Goal: Task Accomplishment & Management: Complete application form

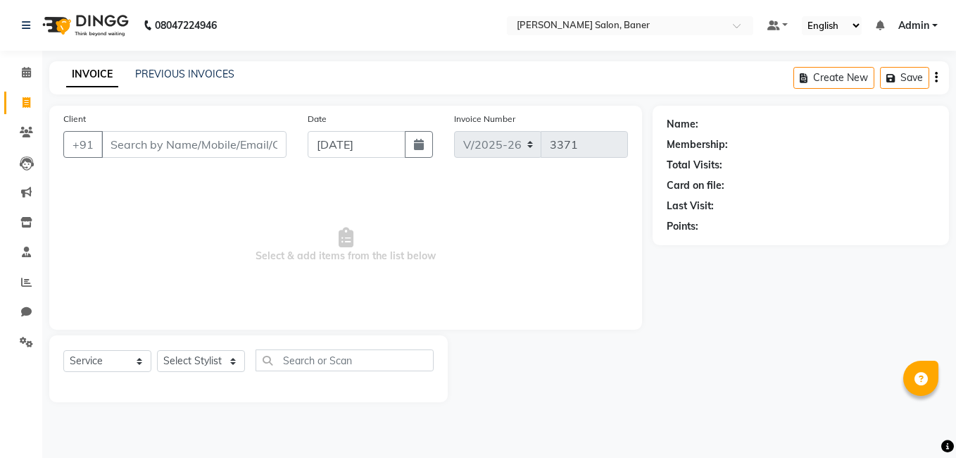
select select "7115"
select select "service"
click at [225, 357] on select "Select Stylist Admin [PERSON_NAME] Jabaaz [PERSON_NAME] [PERSON_NAME] [PERSON_N…" at bounding box center [201, 361] width 88 height 22
select select "69598"
click at [157, 350] on select "Select Stylist Admin [PERSON_NAME] Jabaaz [PERSON_NAME] [PERSON_NAME] [PERSON_N…" at bounding box center [201, 361] width 88 height 22
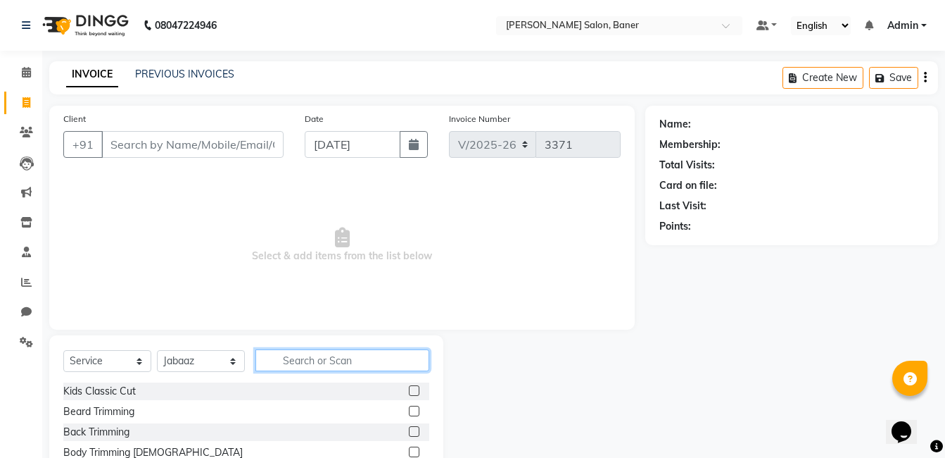
click at [345, 367] on input "text" at bounding box center [343, 360] width 174 height 22
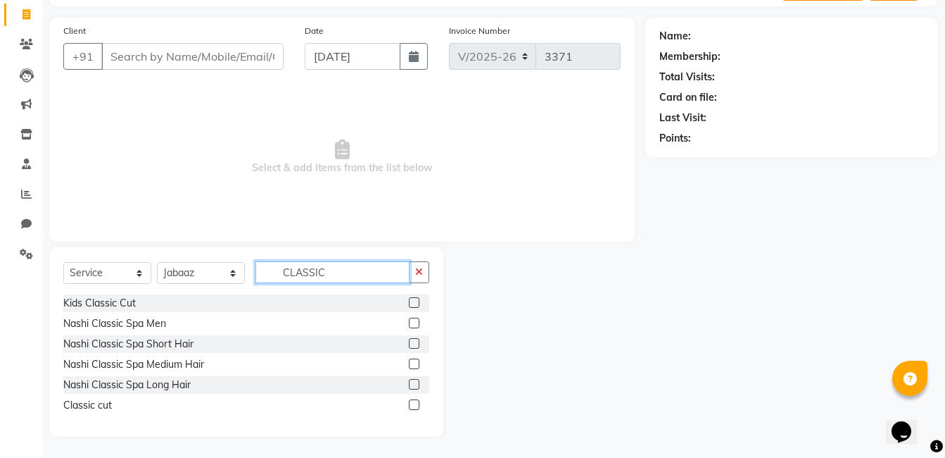
type input "CLASSIC"
click at [412, 406] on label at bounding box center [414, 404] width 11 height 11
click at [412, 406] on input "checkbox" at bounding box center [413, 405] width 9 height 9
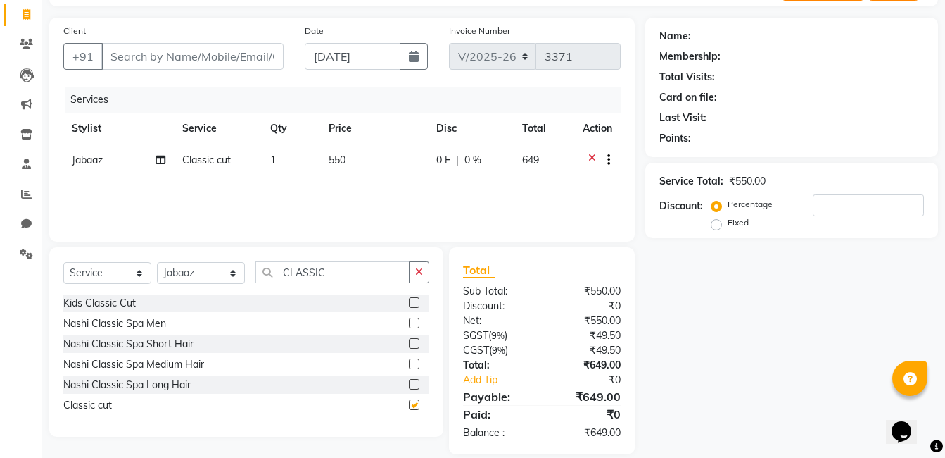
checkbox input "false"
click at [422, 270] on icon "button" at bounding box center [419, 272] width 8 height 10
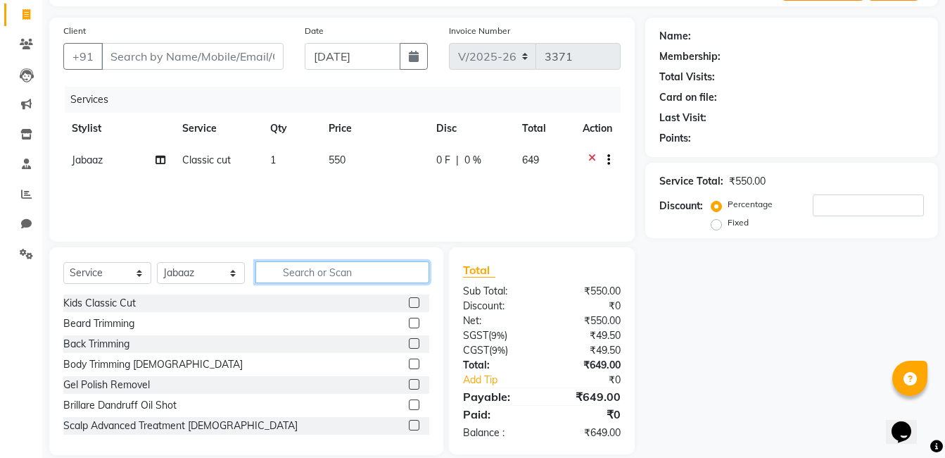
click at [336, 272] on input "text" at bounding box center [343, 272] width 174 height 22
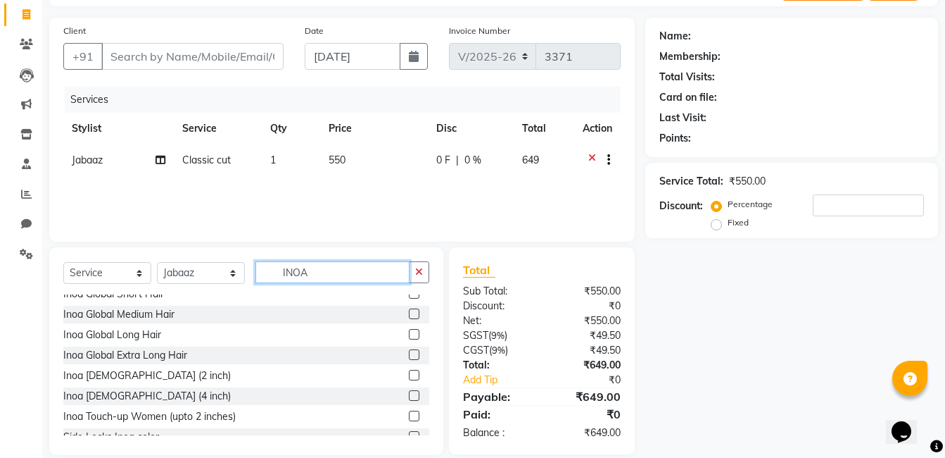
scroll to position [104, 0]
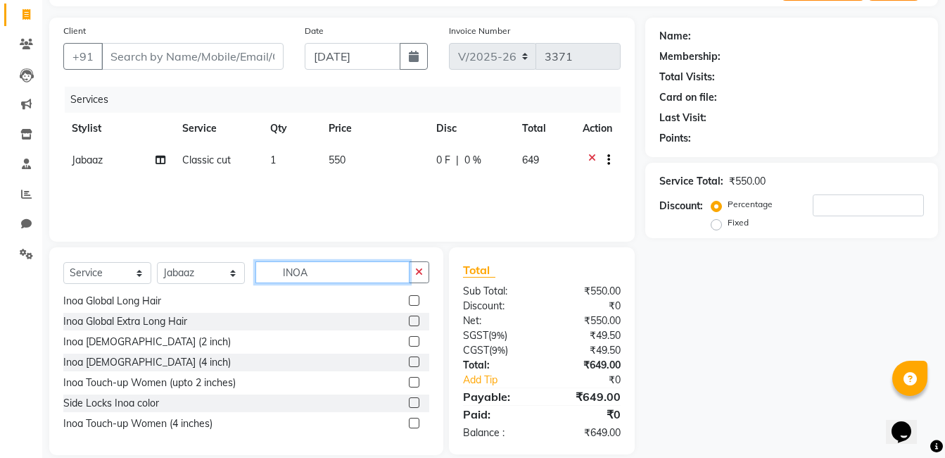
type input "INOA"
click at [409, 343] on label at bounding box center [414, 341] width 11 height 11
click at [409, 343] on input "checkbox" at bounding box center [413, 341] width 9 height 9
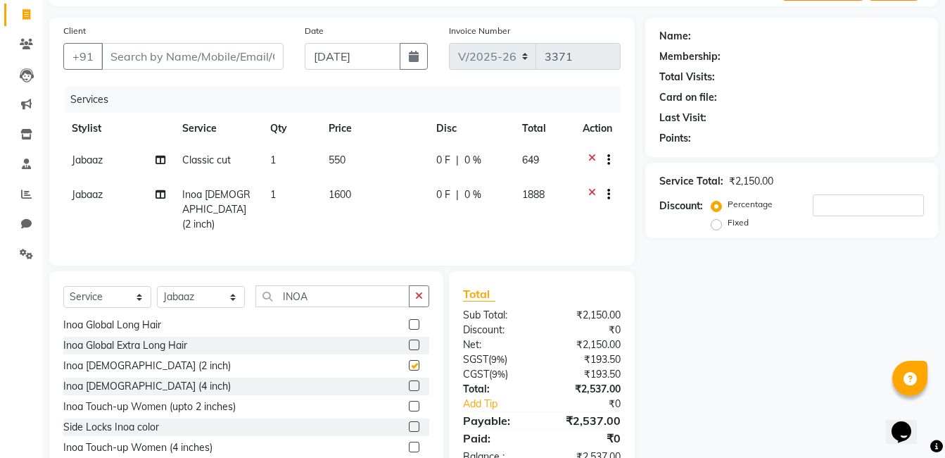
checkbox input "false"
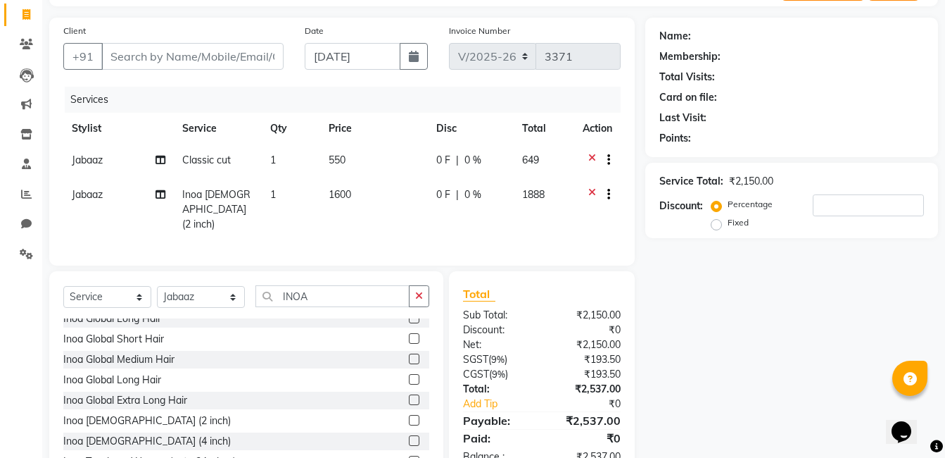
scroll to position [0, 0]
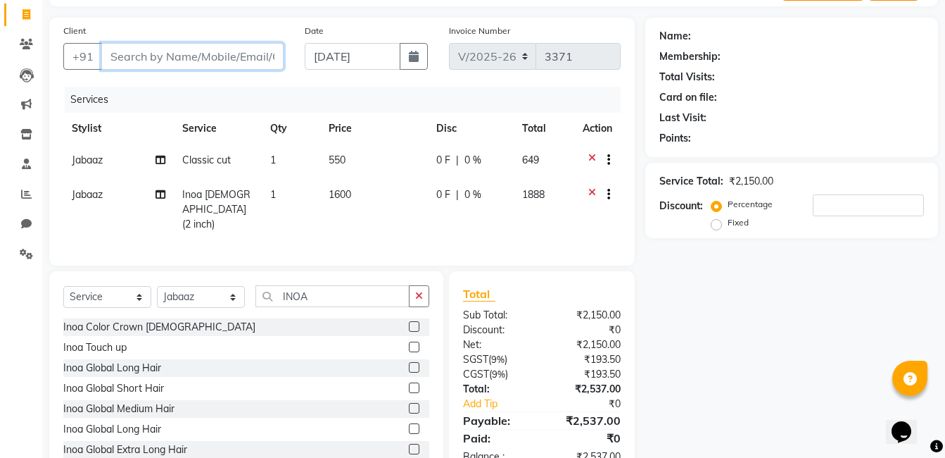
click at [210, 59] on input "Client" at bounding box center [192, 56] width 182 height 27
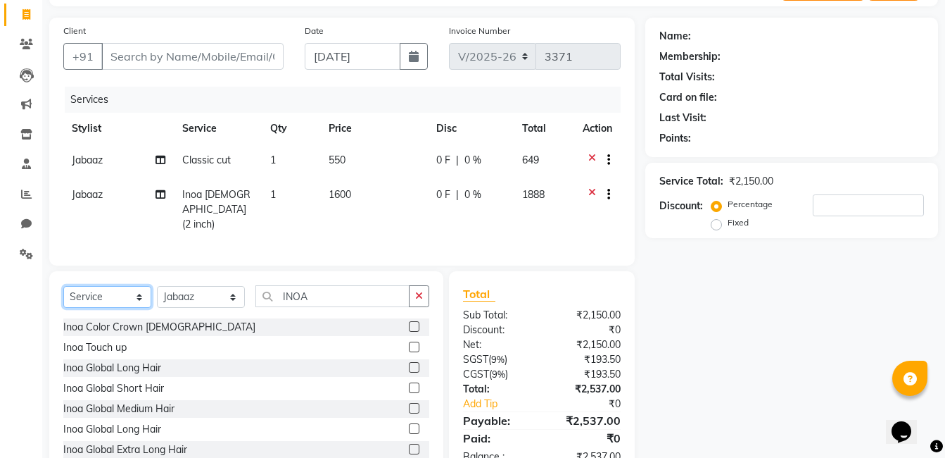
click at [122, 291] on select "Select Service Product Membership Package Voucher Prepaid Gift Card" at bounding box center [107, 297] width 88 height 22
select select "product"
click at [63, 286] on select "Select Service Product Membership Package Voucher Prepaid Gift Card" at bounding box center [107, 297] width 88 height 22
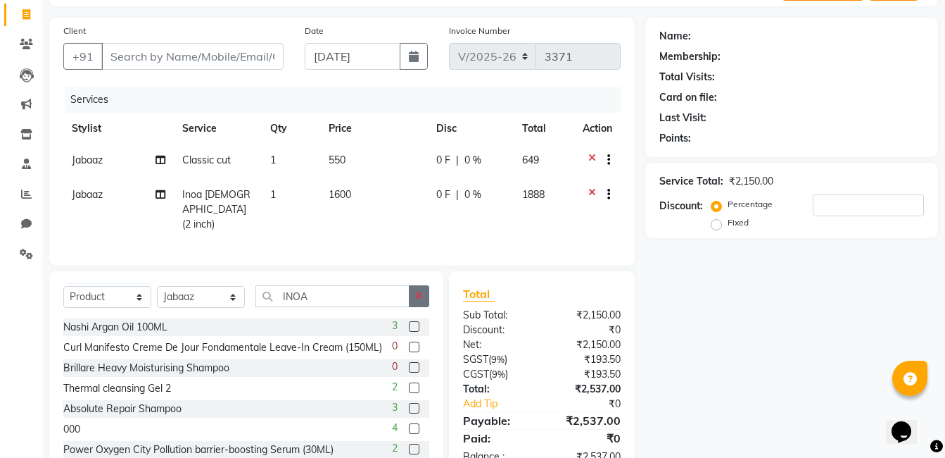
click at [413, 294] on button "button" at bounding box center [419, 296] width 20 height 22
click at [338, 297] on input "text" at bounding box center [343, 296] width 174 height 22
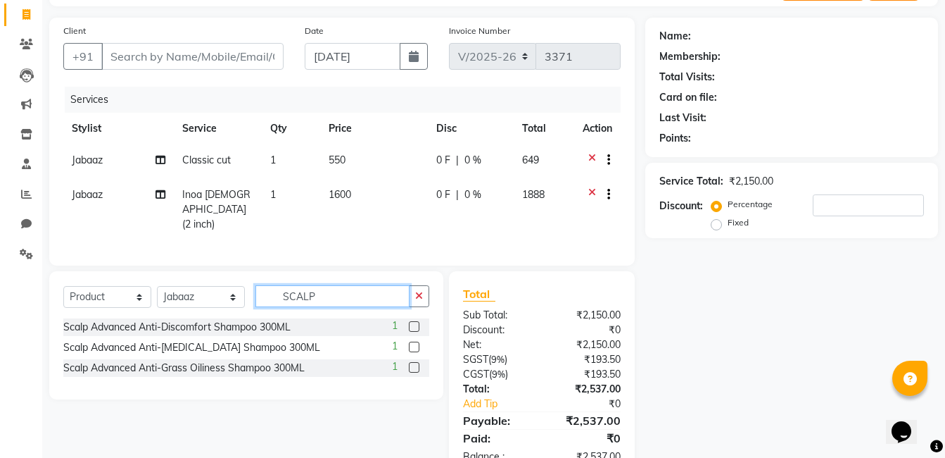
type input "SCALP"
click at [410, 345] on label at bounding box center [414, 346] width 11 height 11
click at [410, 345] on input "checkbox" at bounding box center [413, 347] width 9 height 9
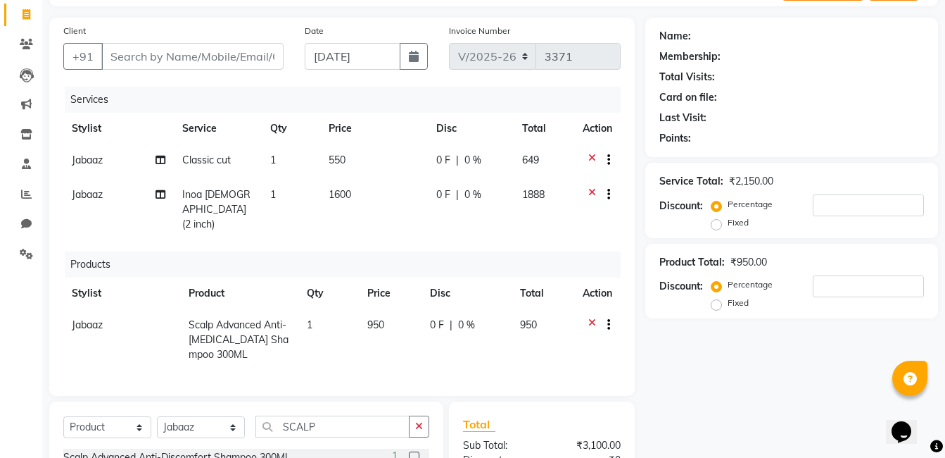
checkbox input "false"
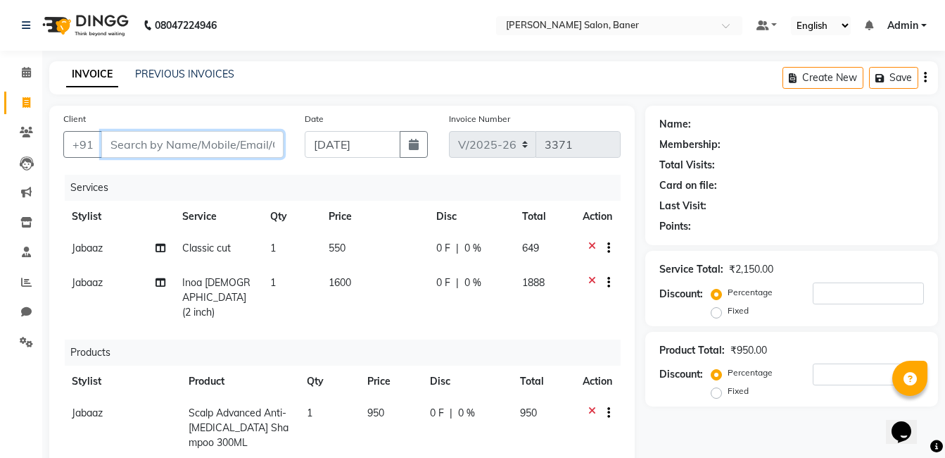
click at [200, 134] on input "Client" at bounding box center [192, 144] width 182 height 27
type input "9"
type input "0"
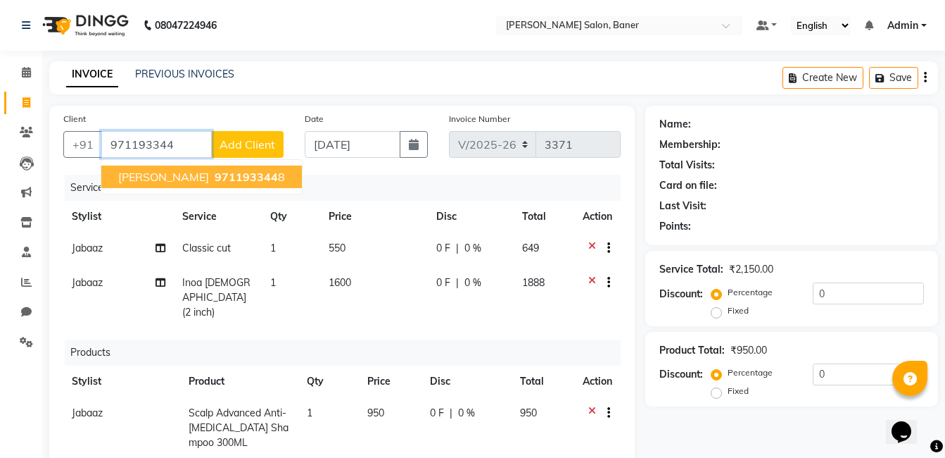
click at [189, 182] on span "[PERSON_NAME]" at bounding box center [163, 177] width 91 height 14
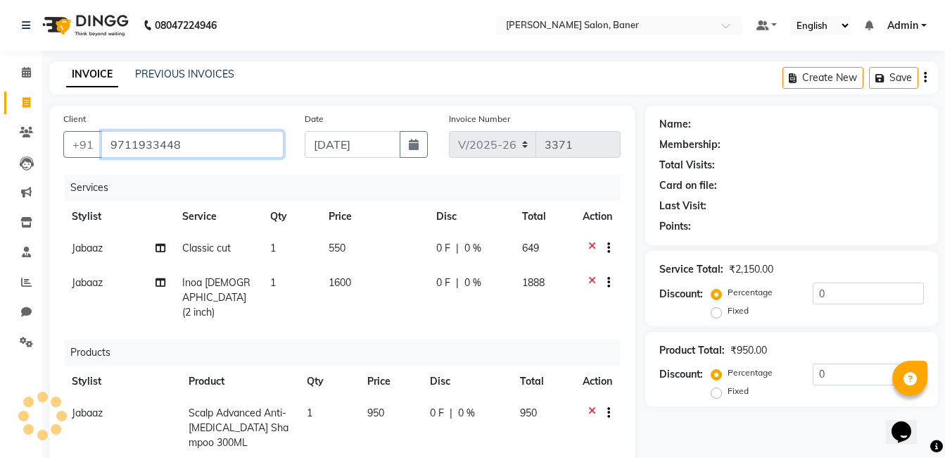
type input "9711933448"
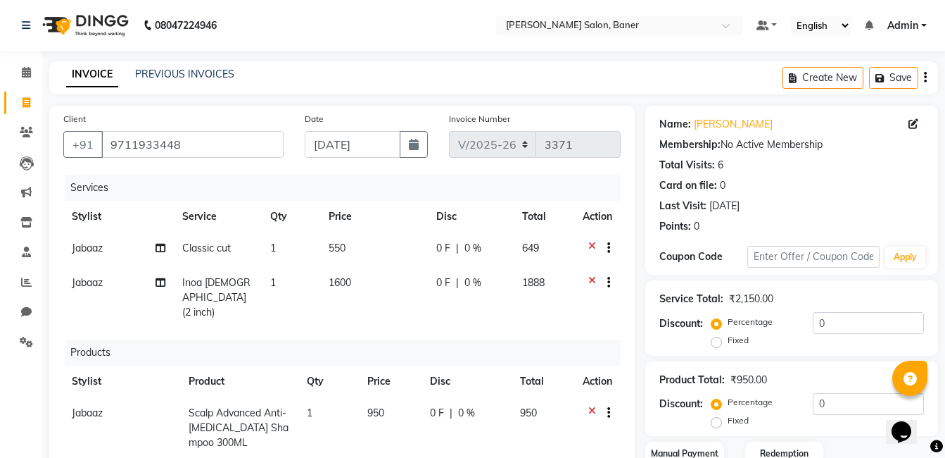
scroll to position [256, 0]
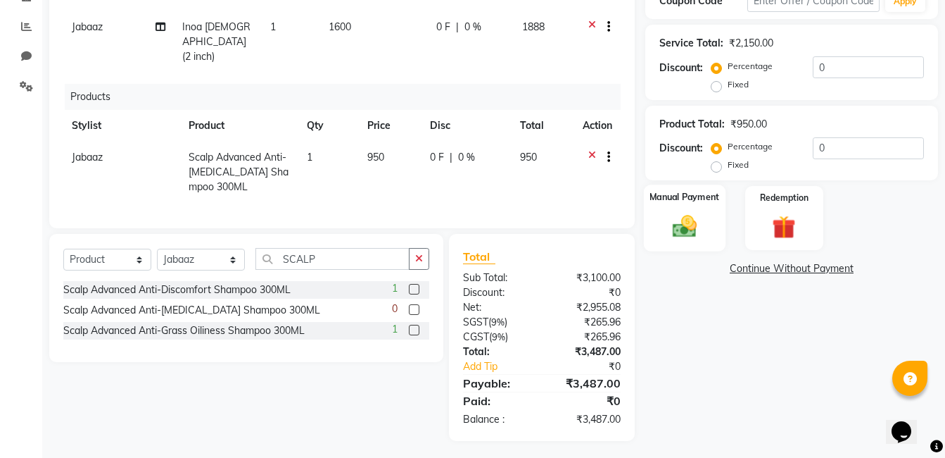
click at [700, 224] on img at bounding box center [684, 227] width 39 height 28
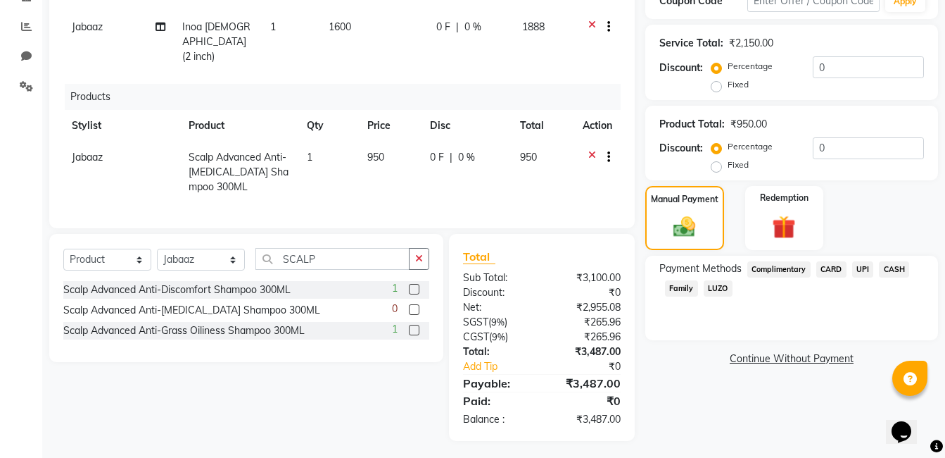
click at [827, 272] on span "CARD" at bounding box center [832, 269] width 30 height 16
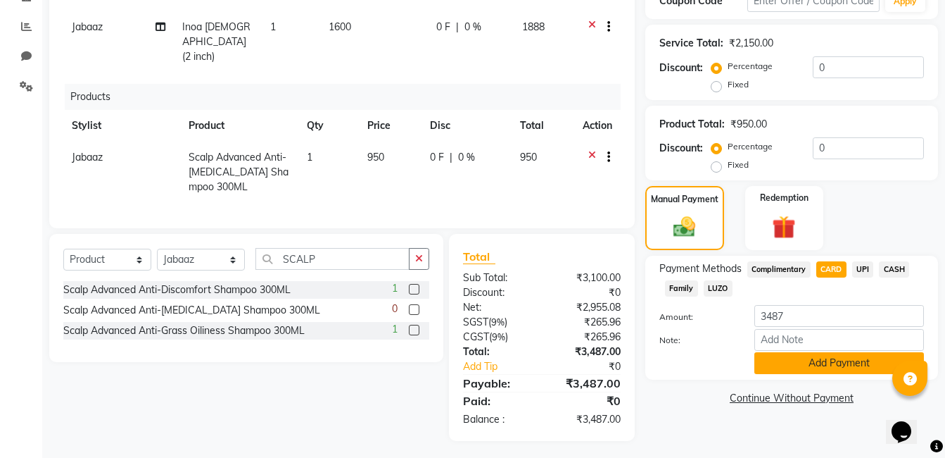
click at [791, 357] on button "Add Payment" at bounding box center [840, 363] width 170 height 22
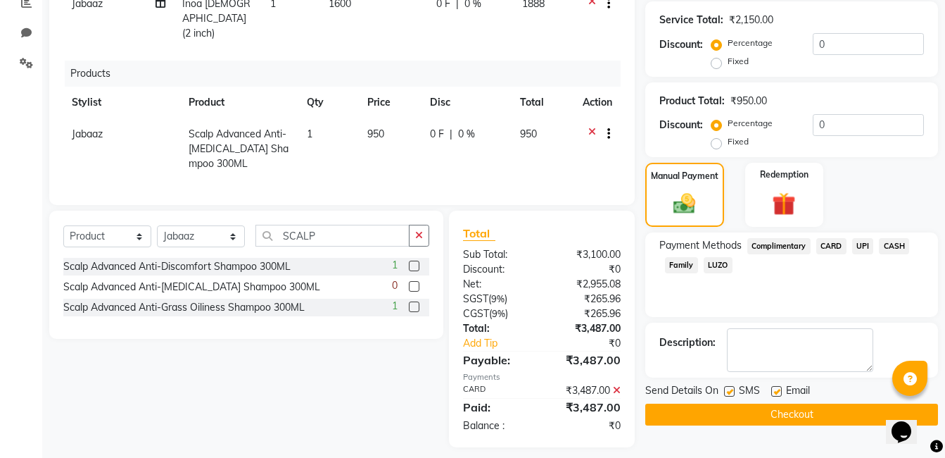
scroll to position [285, 0]
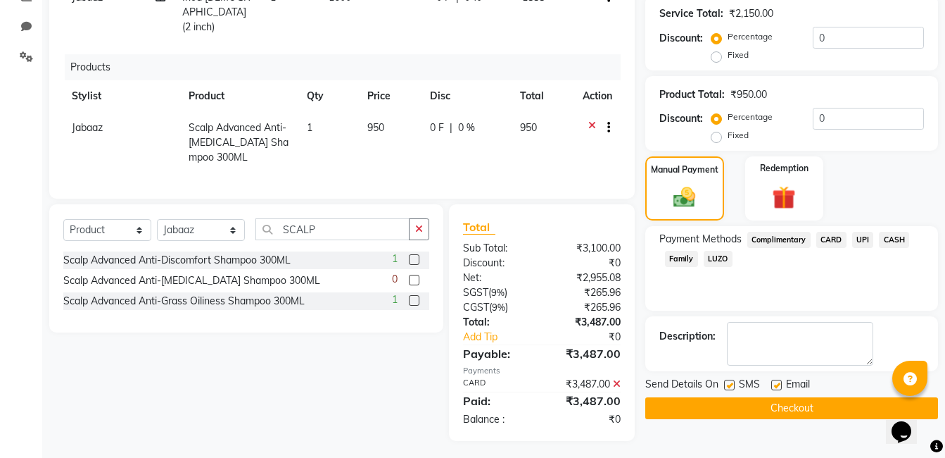
click at [782, 412] on button "Checkout" at bounding box center [792, 408] width 293 height 22
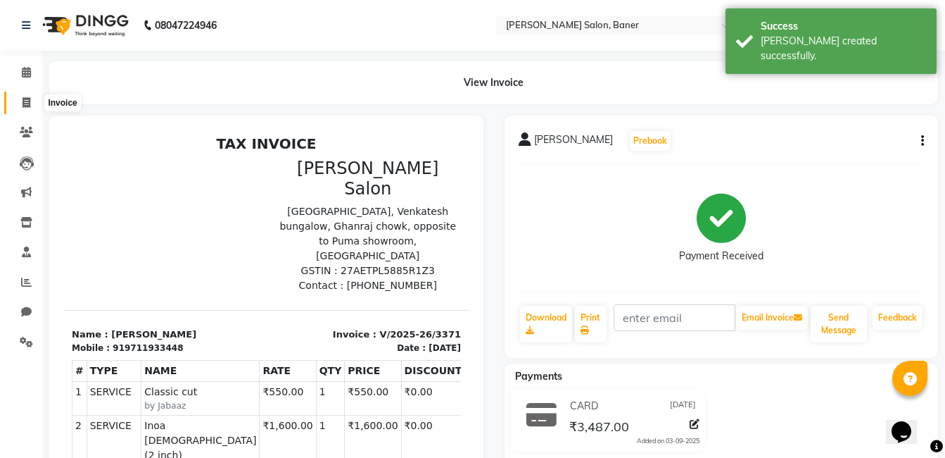
click at [27, 98] on icon at bounding box center [27, 102] width 8 height 11
select select "service"
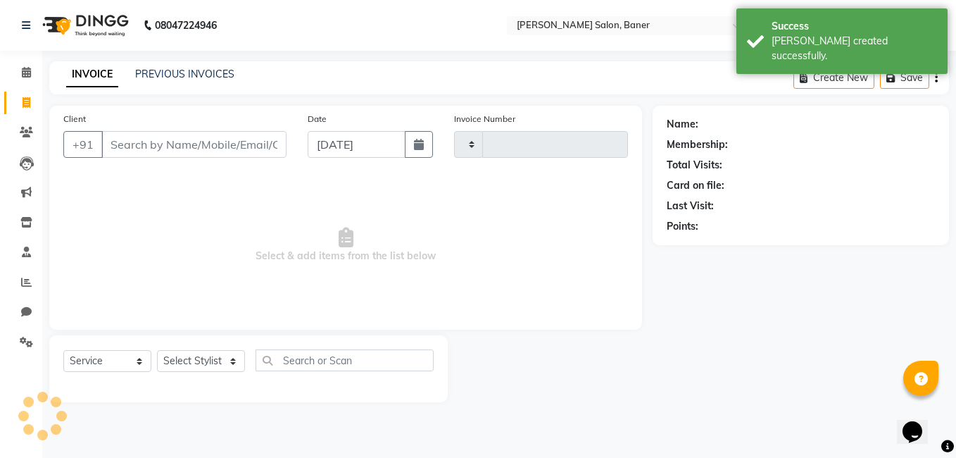
type input "3372"
select select "7115"
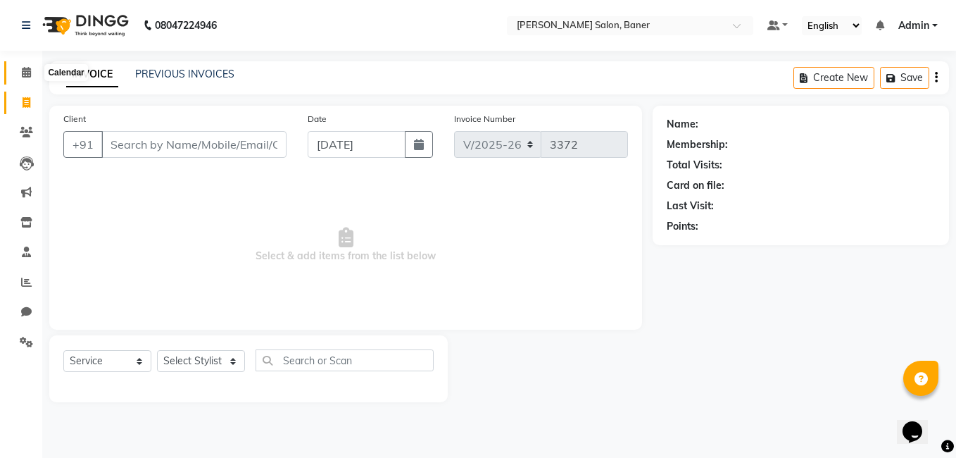
click at [27, 71] on icon at bounding box center [26, 72] width 9 height 11
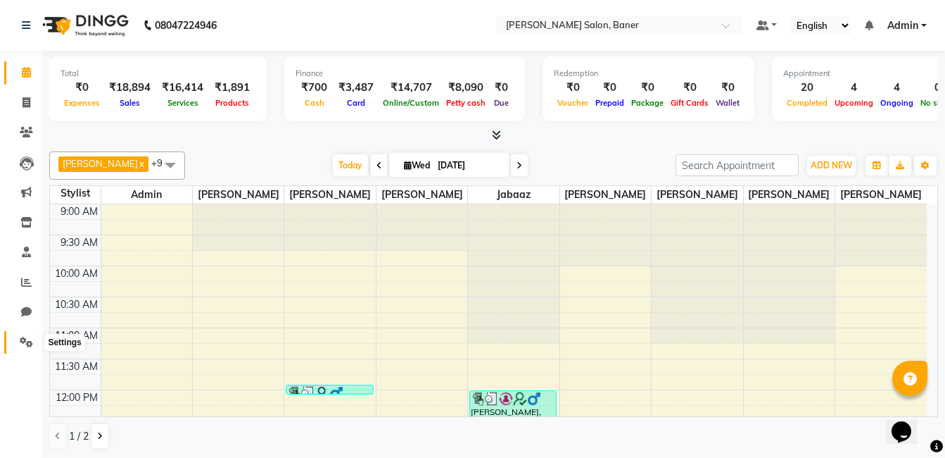
click at [28, 345] on icon at bounding box center [26, 342] width 13 height 11
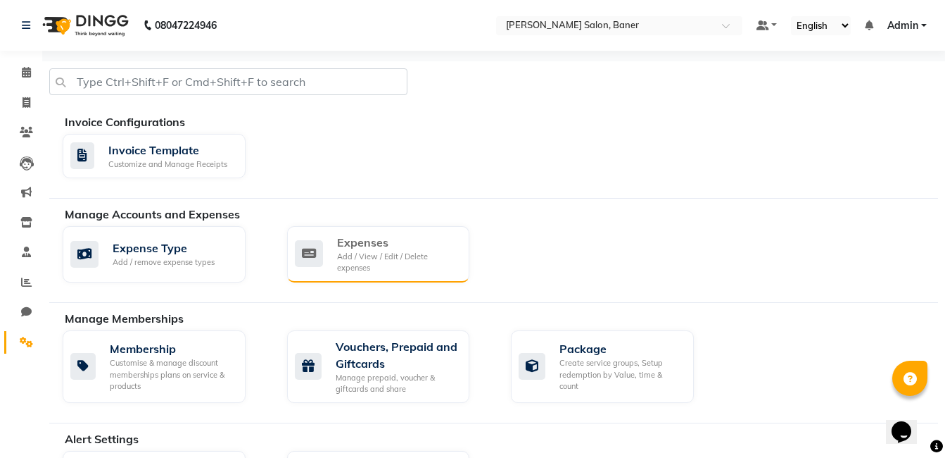
click at [398, 269] on div "Add / View / Edit / Delete expenses" at bounding box center [398, 262] width 122 height 23
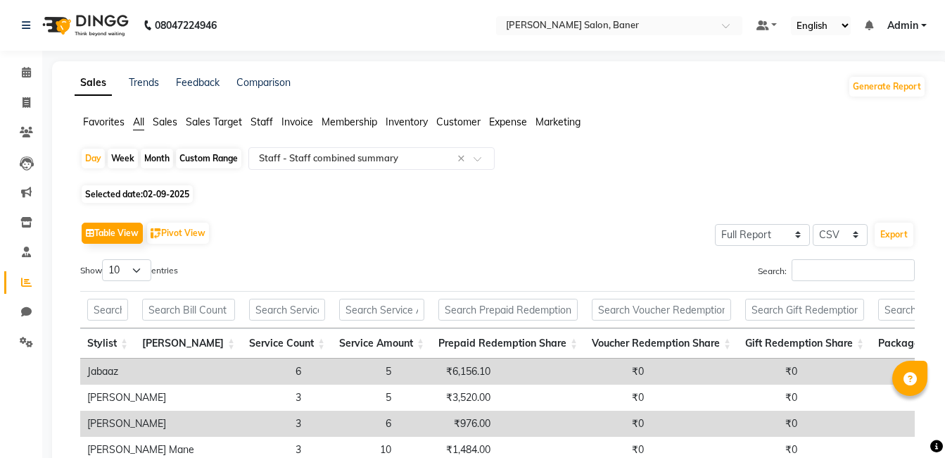
select select "full_report"
select select "csv"
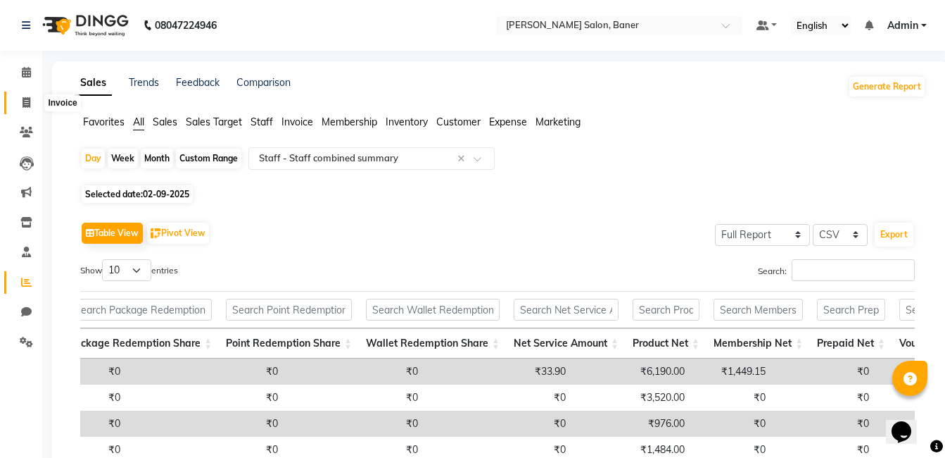
click at [20, 102] on span at bounding box center [26, 103] width 25 height 16
select select "service"
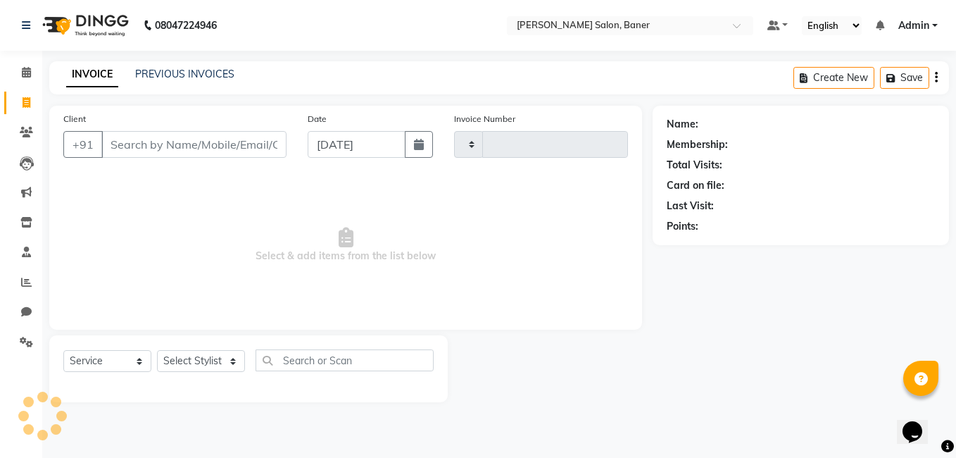
type input "3371"
select select "7115"
click at [170, 371] on select "Select Stylist Admin [PERSON_NAME] Jabaaz [PERSON_NAME] [PERSON_NAME] [PERSON_N…" at bounding box center [201, 361] width 88 height 22
select select "60256"
click at [157, 350] on select "Select Stylist Admin [PERSON_NAME] Jabaaz [PERSON_NAME] [PERSON_NAME] [PERSON_N…" at bounding box center [201, 361] width 88 height 22
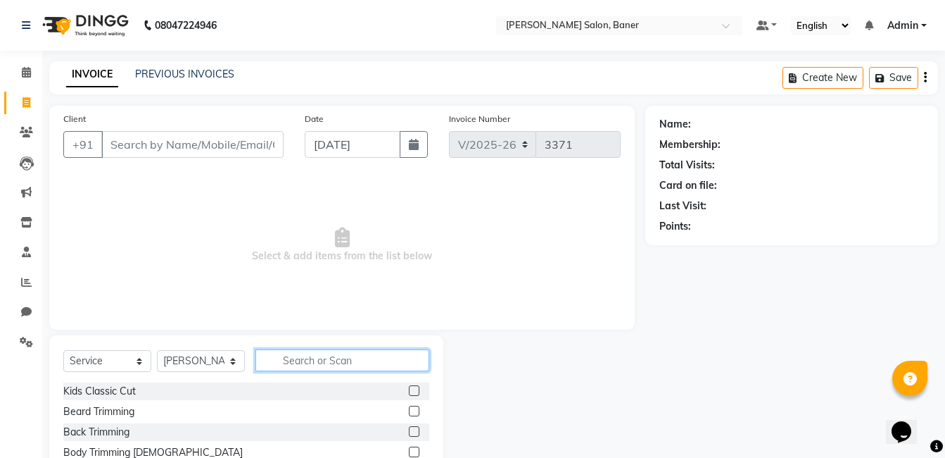
click at [325, 361] on input "text" at bounding box center [343, 360] width 174 height 22
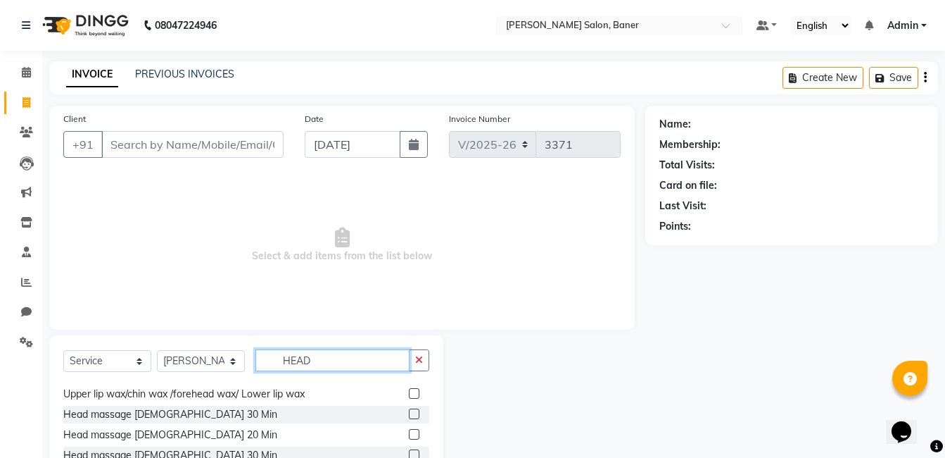
scroll to position [23, 0]
type input "HEAD"
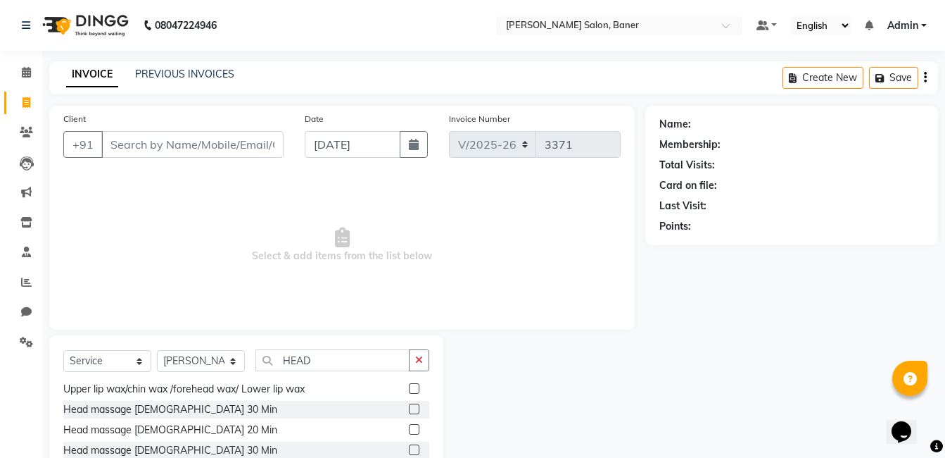
click at [409, 429] on label at bounding box center [414, 429] width 11 height 11
click at [409, 429] on input "checkbox" at bounding box center [413, 429] width 9 height 9
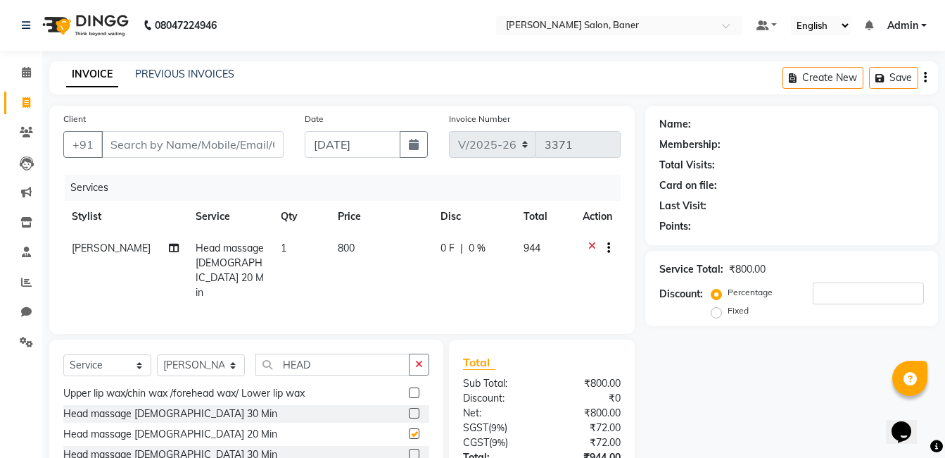
checkbox input "false"
click at [331, 367] on input "HEAD" at bounding box center [333, 364] width 154 height 22
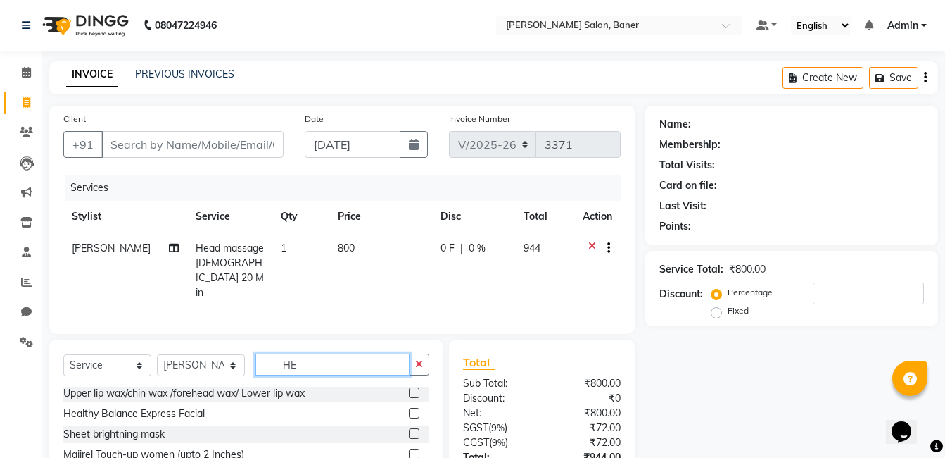
type input "H"
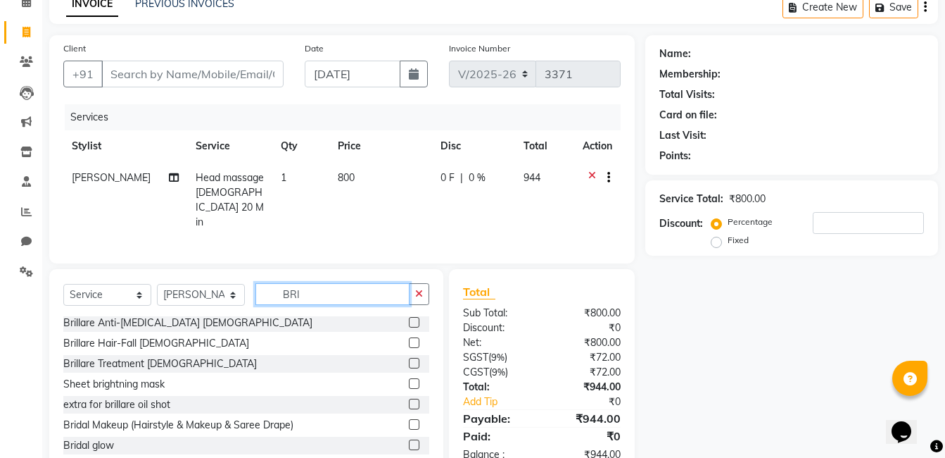
type input "BRI"
click at [409, 398] on label at bounding box center [414, 403] width 11 height 11
click at [409, 400] on input "checkbox" at bounding box center [413, 404] width 9 height 9
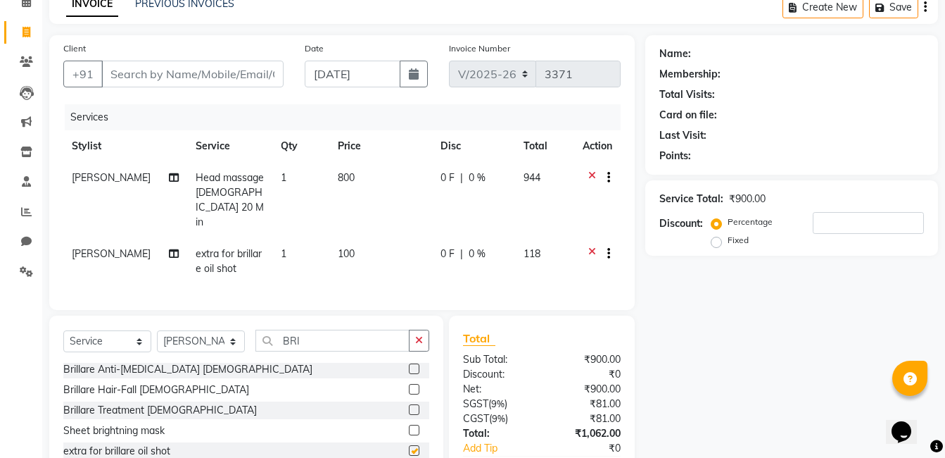
checkbox input "false"
click at [312, 329] on input "BRI" at bounding box center [333, 340] width 154 height 22
type input "B"
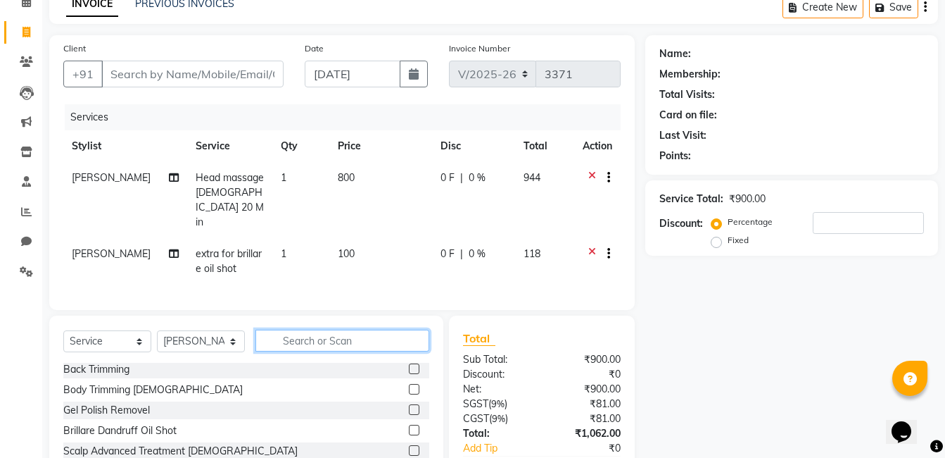
click at [312, 329] on input "text" at bounding box center [343, 340] width 174 height 22
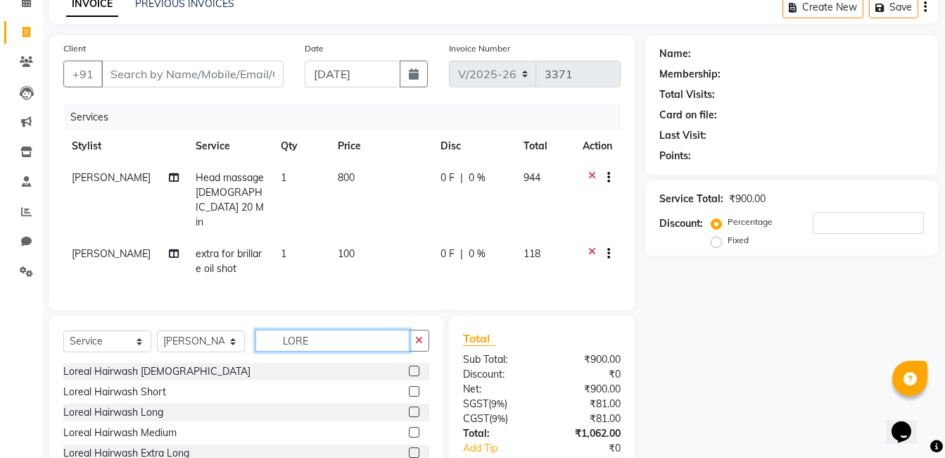
type input "LORE"
click at [412, 427] on label at bounding box center [414, 432] width 11 height 11
click at [412, 428] on input "checkbox" at bounding box center [413, 432] width 9 height 9
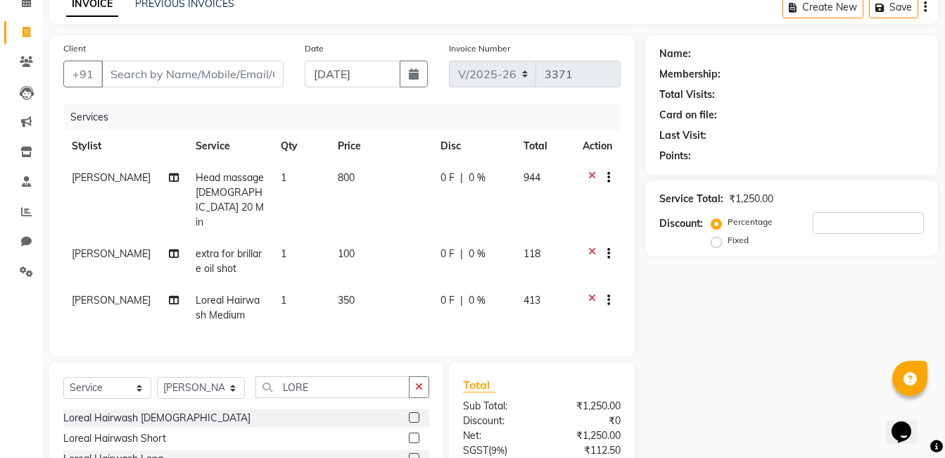
checkbox input "false"
click at [422, 362] on div "Select Service Product Membership Package Voucher Prepaid Gift Card Select Styl…" at bounding box center [246, 446] width 394 height 169
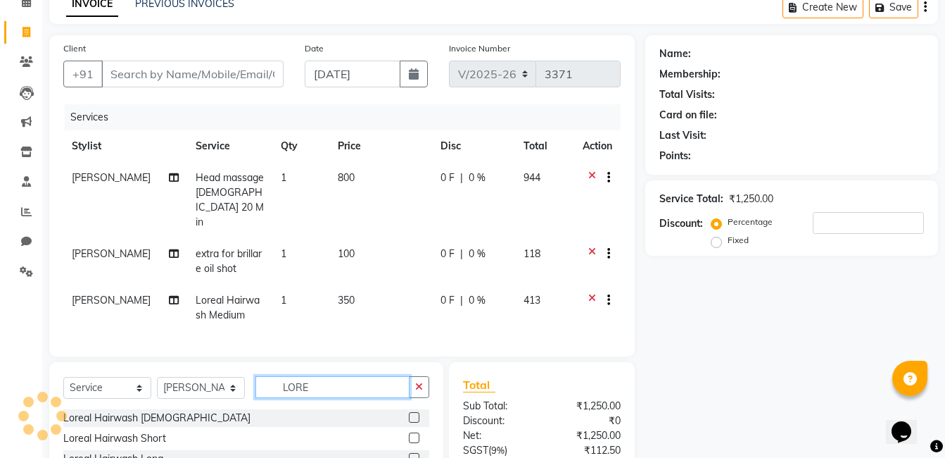
click at [368, 376] on input "LORE" at bounding box center [333, 387] width 154 height 22
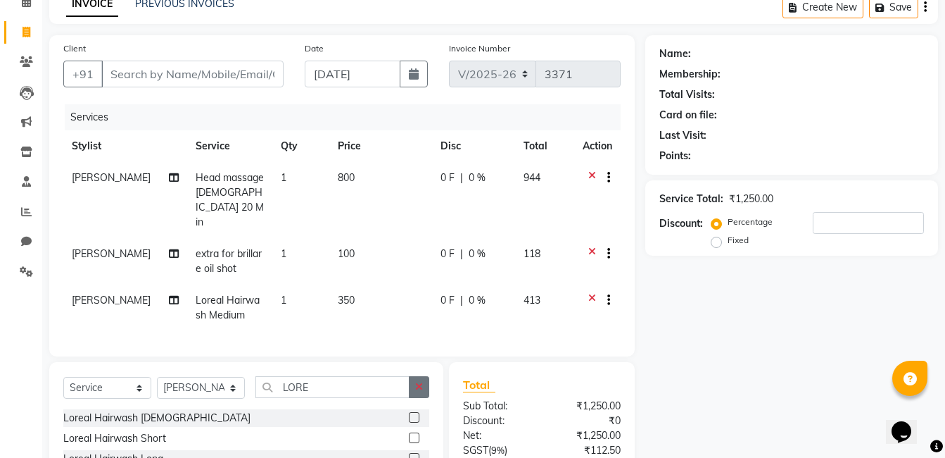
click at [423, 376] on button "button" at bounding box center [419, 387] width 20 height 22
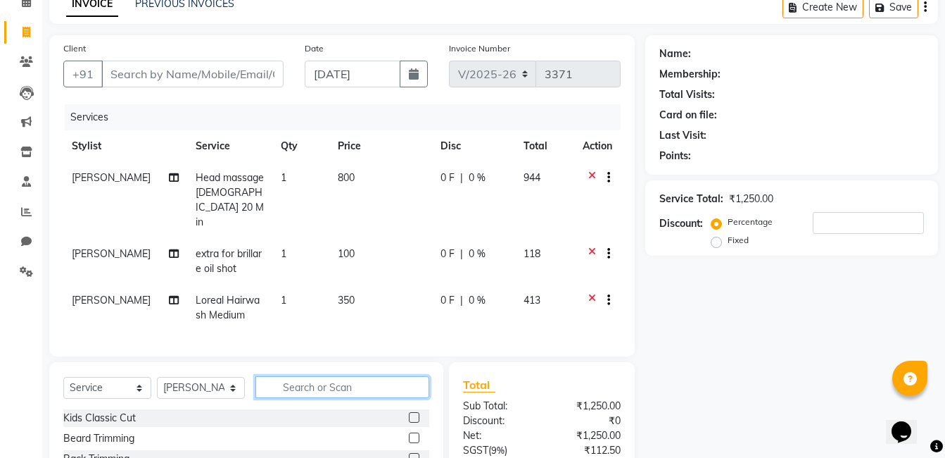
click at [335, 376] on input "text" at bounding box center [343, 387] width 174 height 22
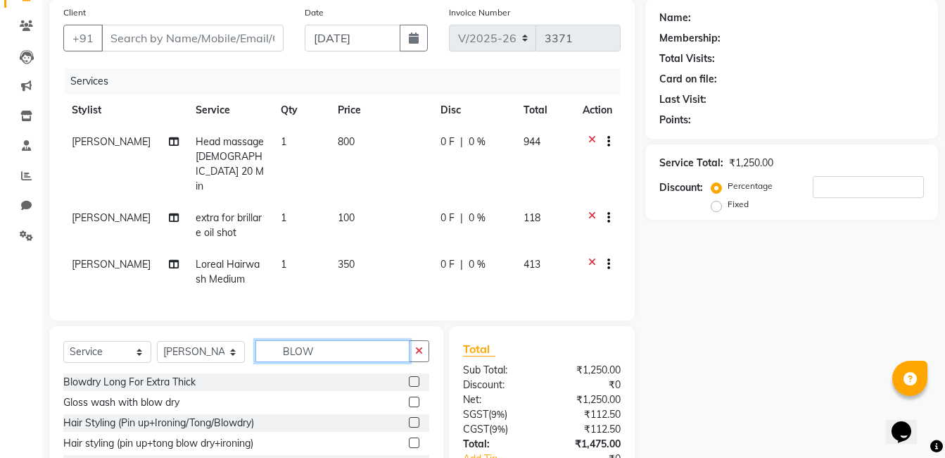
scroll to position [184, 0]
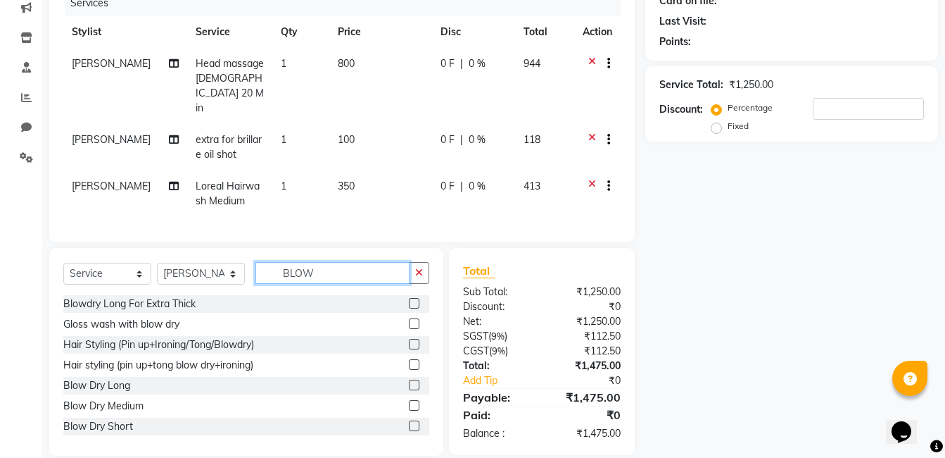
type input "BLOW"
click at [409, 400] on label at bounding box center [414, 405] width 11 height 11
click at [409, 401] on input "checkbox" at bounding box center [413, 405] width 9 height 9
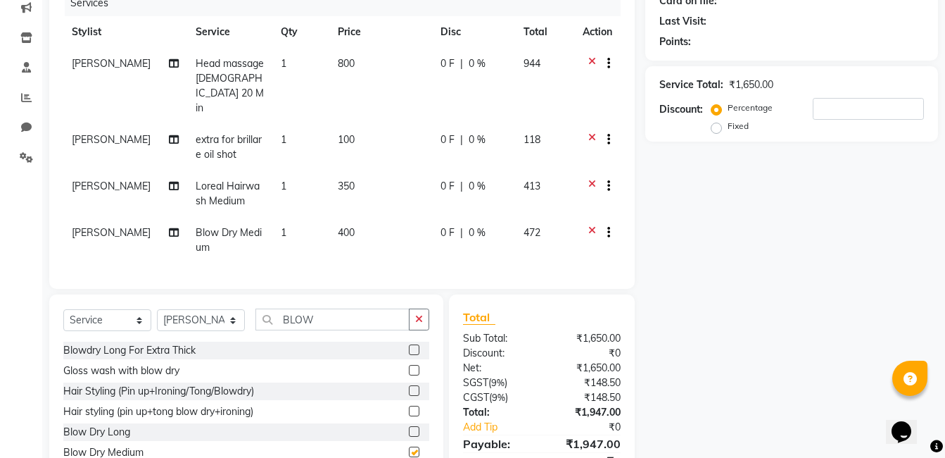
checkbox input "false"
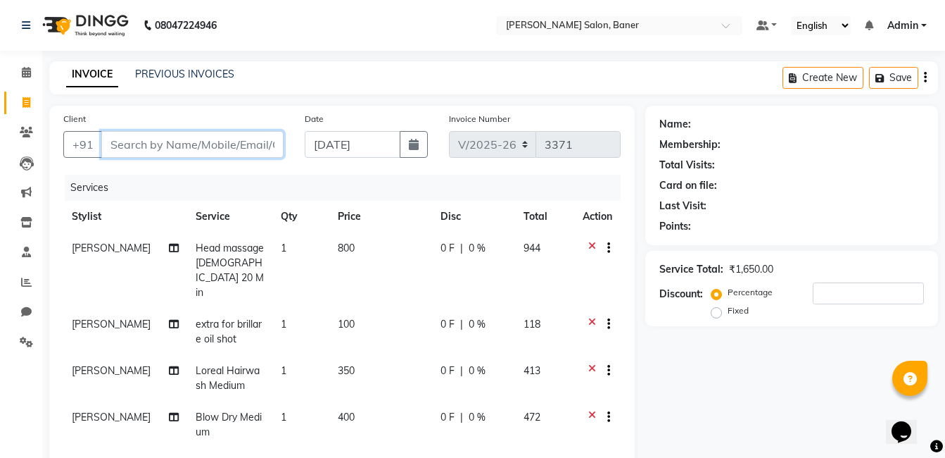
paste input "9819287190"
type input "9819287190"
type input "0"
type input "9819287190"
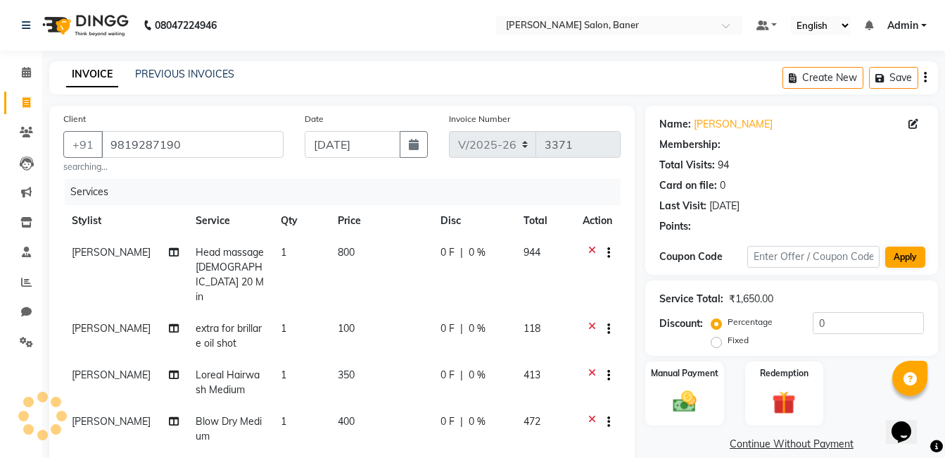
select select "1: Object"
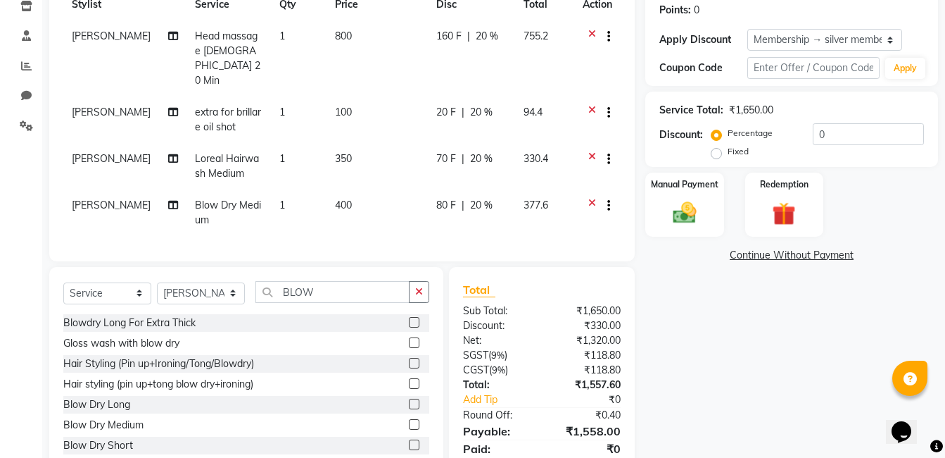
type input "20"
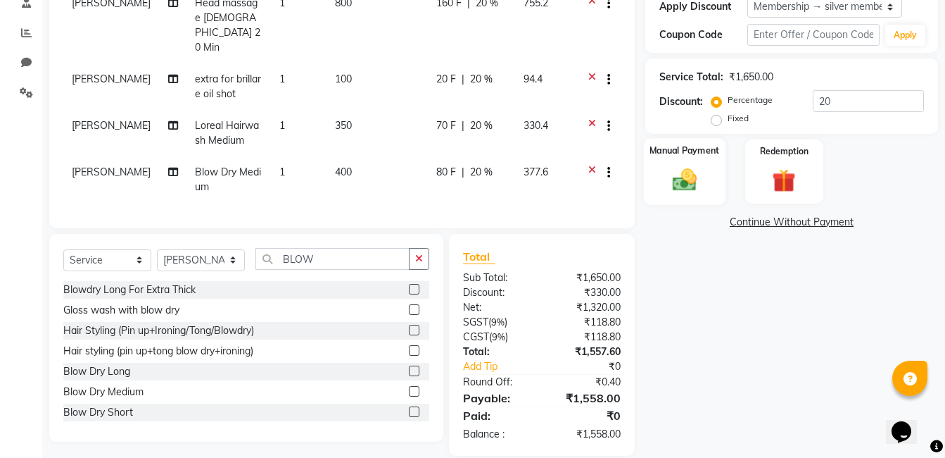
click at [681, 184] on img at bounding box center [684, 179] width 39 height 28
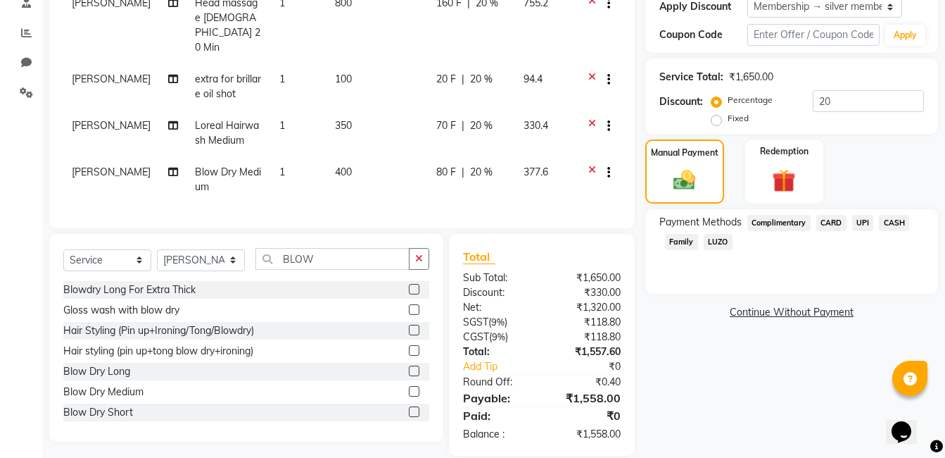
click at [860, 227] on span "UPI" at bounding box center [864, 223] width 22 height 16
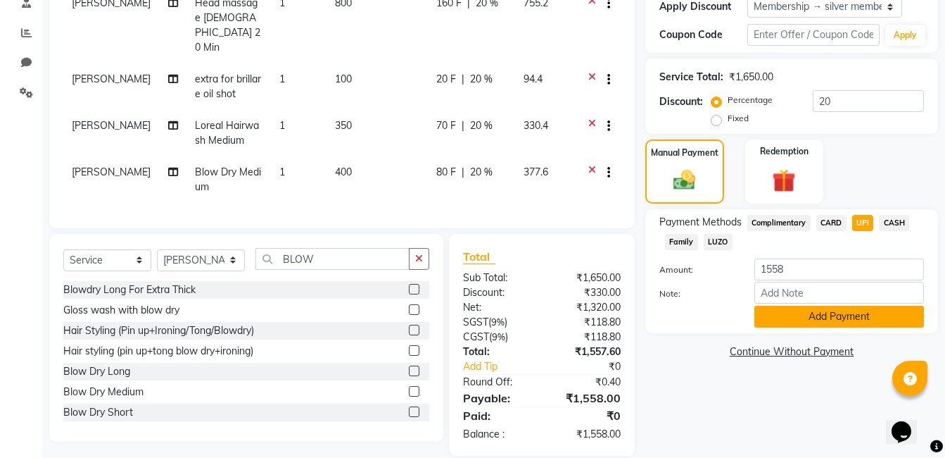
click at [810, 317] on button "Add Payment" at bounding box center [840, 317] width 170 height 22
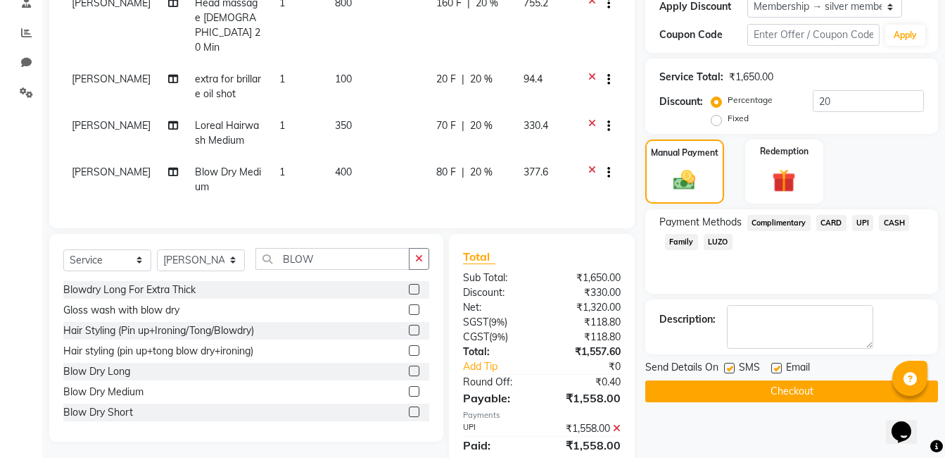
scroll to position [279, 0]
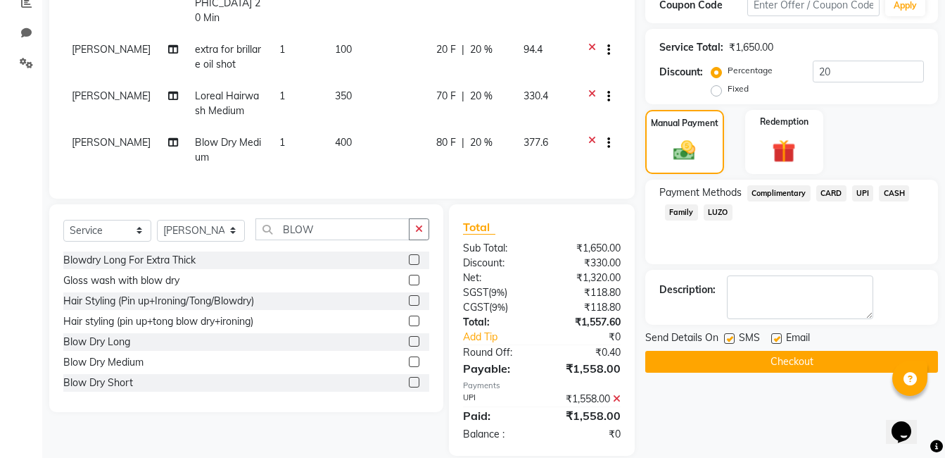
click at [772, 364] on button "Checkout" at bounding box center [792, 362] width 293 height 22
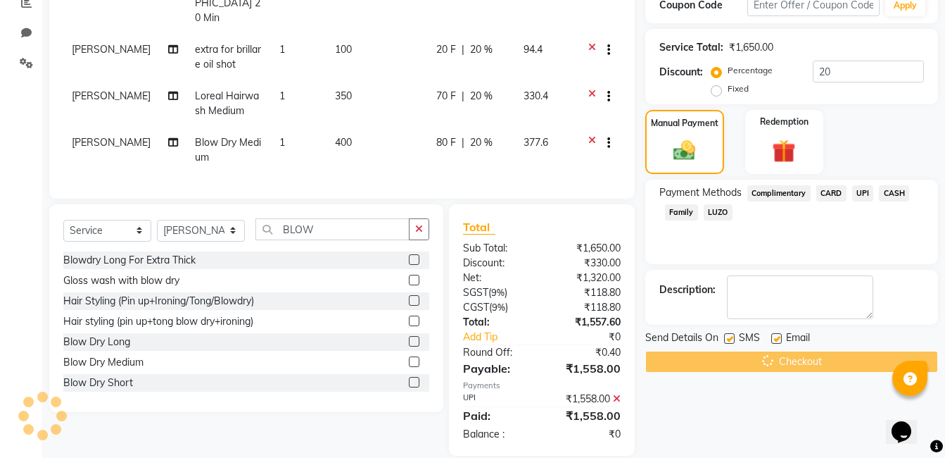
scroll to position [0, 0]
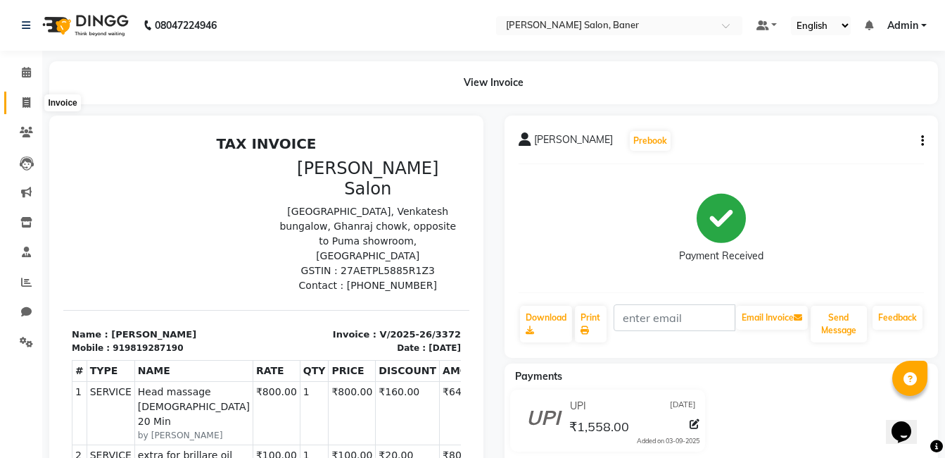
click at [27, 104] on icon at bounding box center [27, 102] width 8 height 11
select select "service"
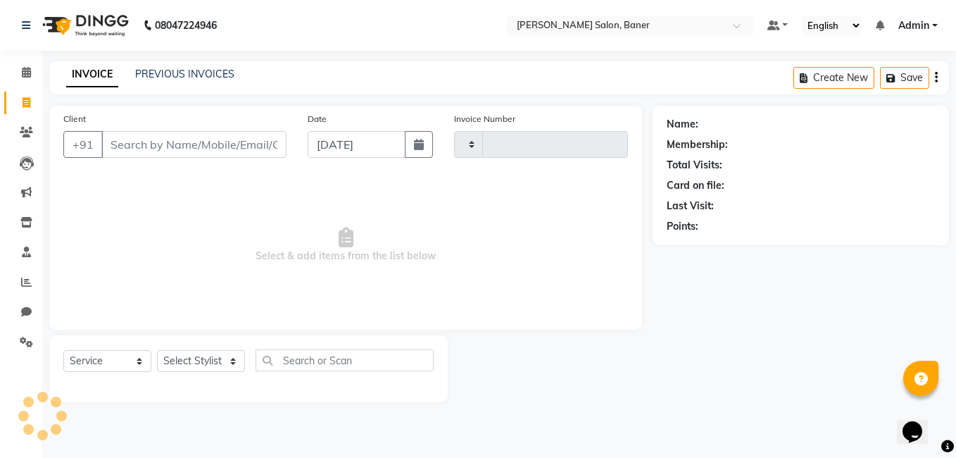
type input "3373"
select select "7115"
click at [29, 71] on icon at bounding box center [26, 72] width 9 height 11
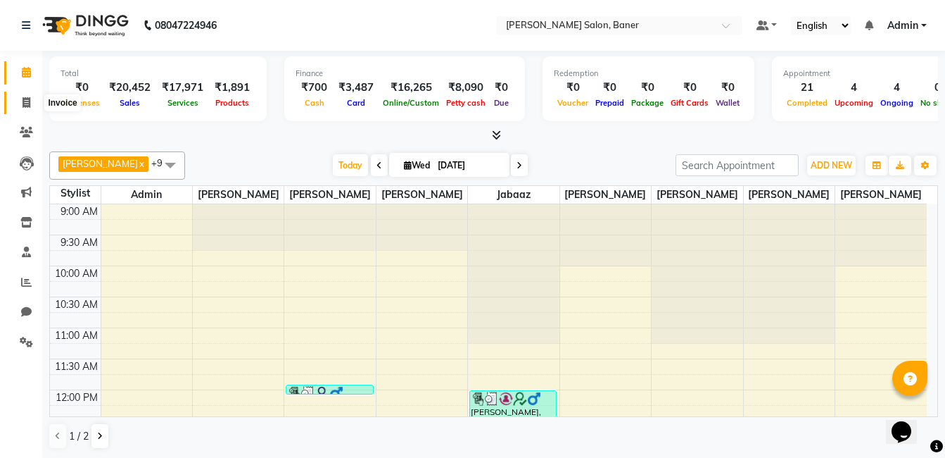
click at [27, 103] on icon at bounding box center [27, 102] width 8 height 11
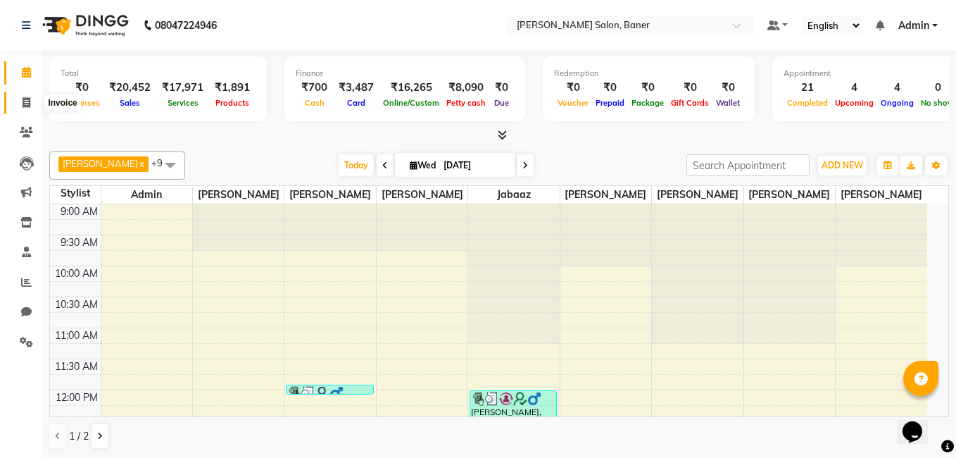
select select "service"
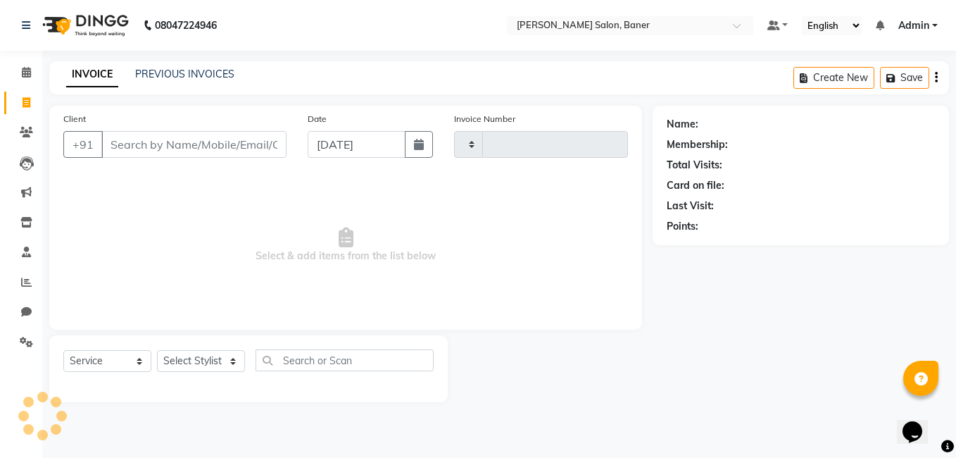
type input "3373"
select select "7115"
click at [188, 67] on div "PREVIOUS INVOICES" at bounding box center [184, 74] width 99 height 15
click at [201, 78] on link "PREVIOUS INVOICES" at bounding box center [184, 74] width 99 height 13
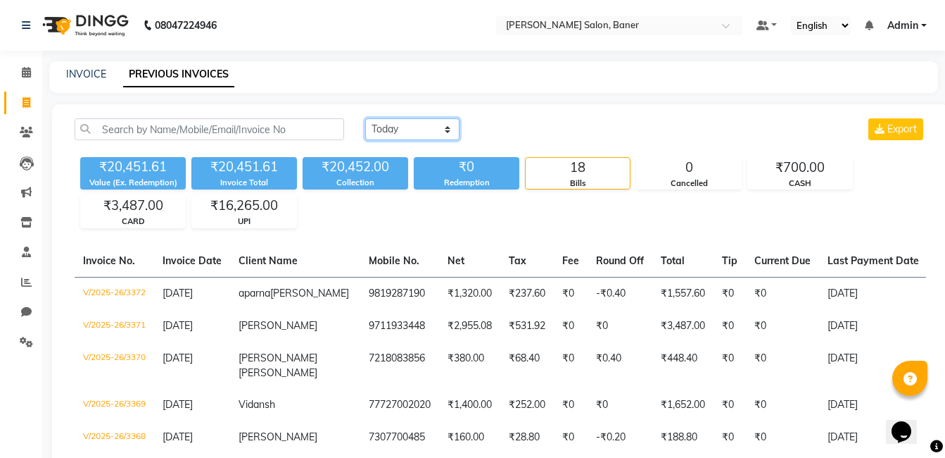
click at [421, 132] on select "[DATE] [DATE] Custom Range" at bounding box center [412, 129] width 94 height 22
click at [390, 226] on div "₹20,451.61 Value (Ex. Redemption) ₹20,451.61 Invoice Total ₹20,452.00 Collectio…" at bounding box center [501, 189] width 852 height 77
click at [798, 173] on div "₹700.00" at bounding box center [800, 168] width 104 height 20
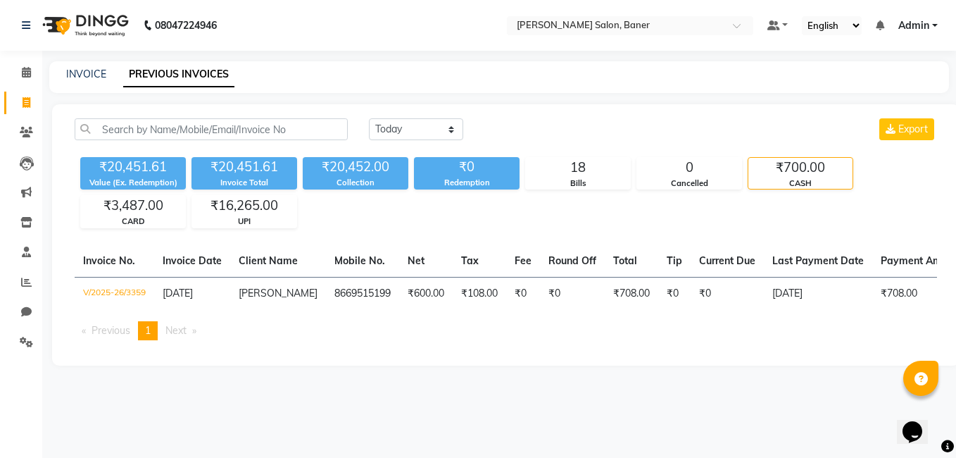
click at [453, 229] on div "[DATE] [DATE] Custom Range Export ₹20,451.61 Value (Ex. Redemption) ₹20,451.61 …" at bounding box center [505, 234] width 907 height 261
click at [30, 98] on icon at bounding box center [27, 102] width 8 height 11
select select "service"
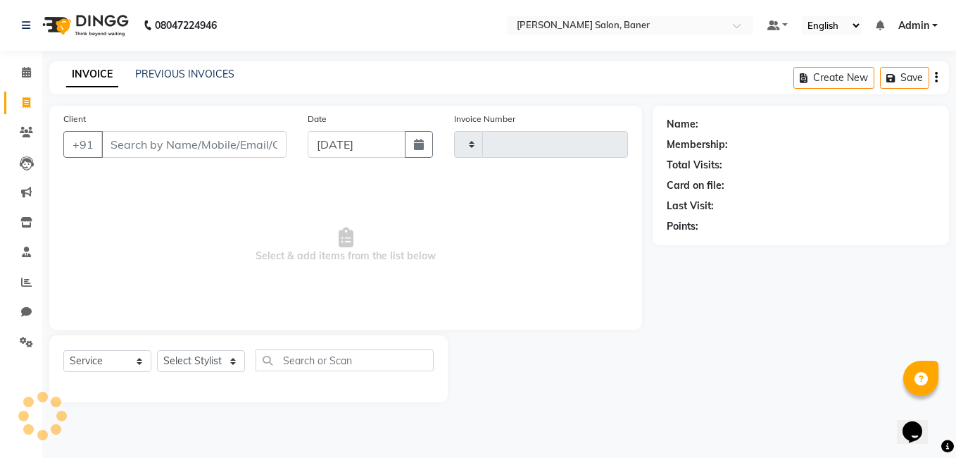
type input "3373"
select select "7115"
click at [20, 75] on span at bounding box center [26, 73] width 25 height 16
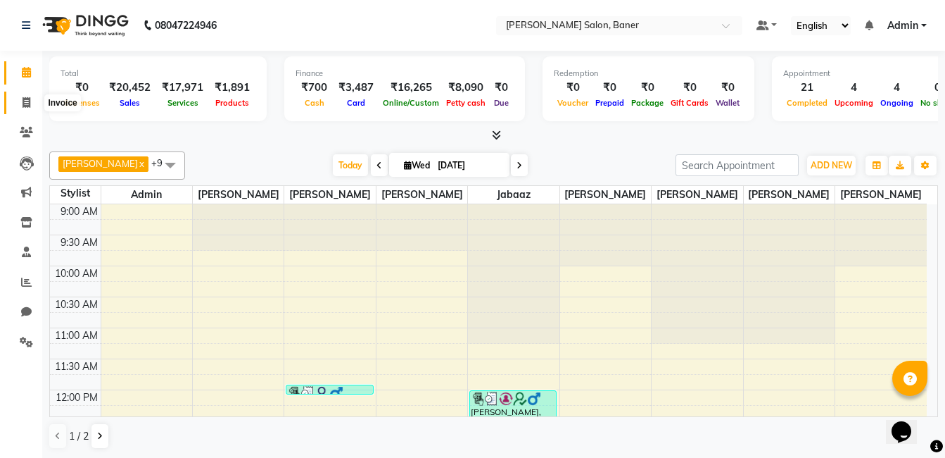
click at [27, 99] on icon at bounding box center [27, 102] width 8 height 11
select select "service"
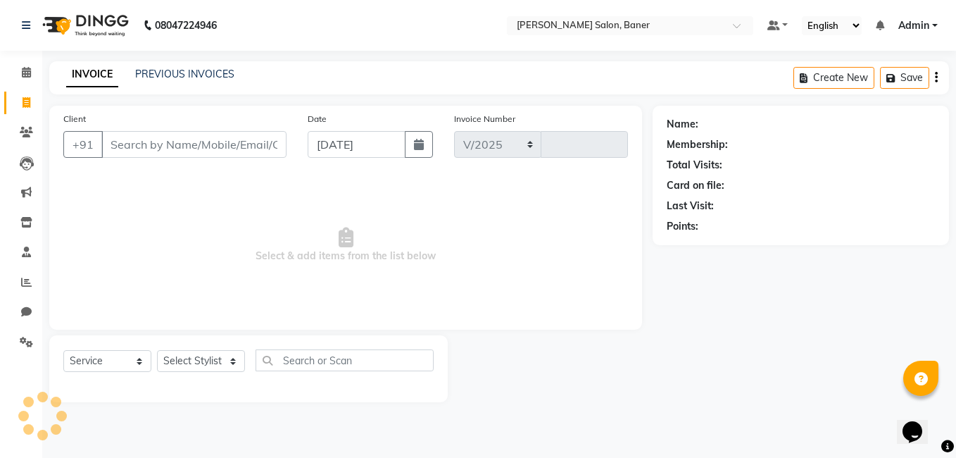
select select "7115"
type input "3373"
click at [165, 74] on link "PREVIOUS INVOICES" at bounding box center [184, 74] width 99 height 13
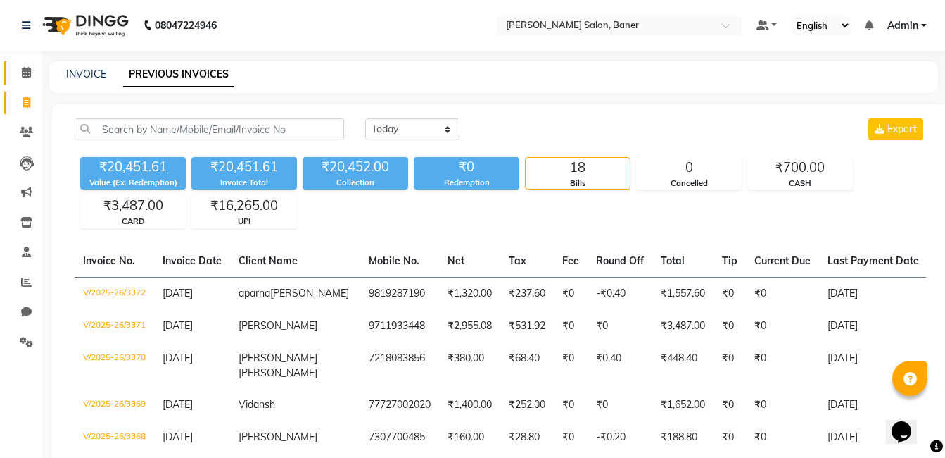
click at [27, 73] on icon at bounding box center [26, 72] width 9 height 11
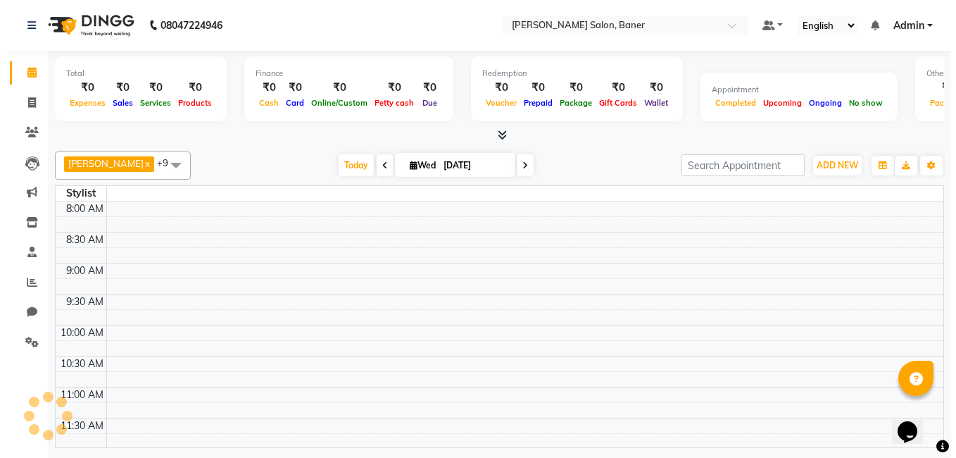
scroll to position [581, 0]
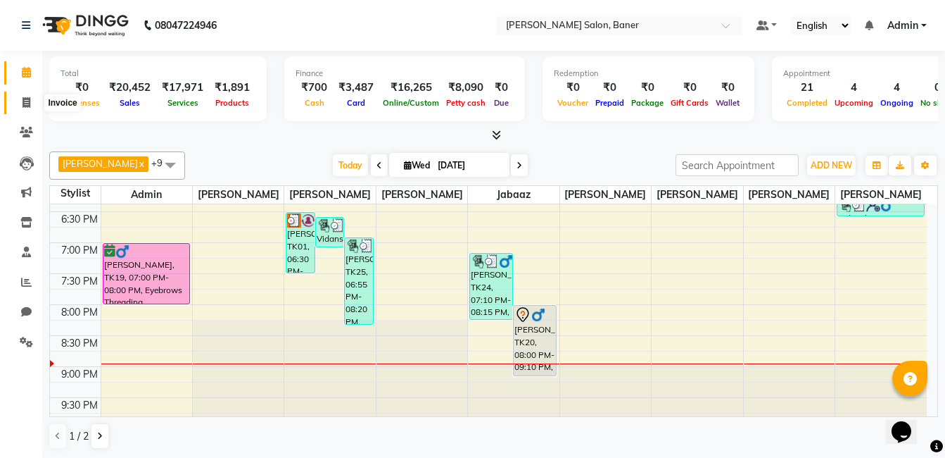
click at [20, 106] on span at bounding box center [26, 103] width 25 height 16
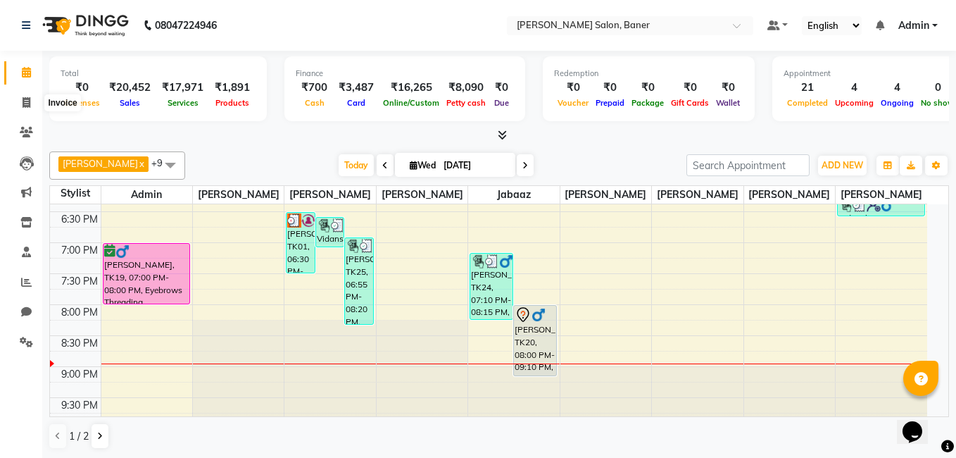
select select "service"
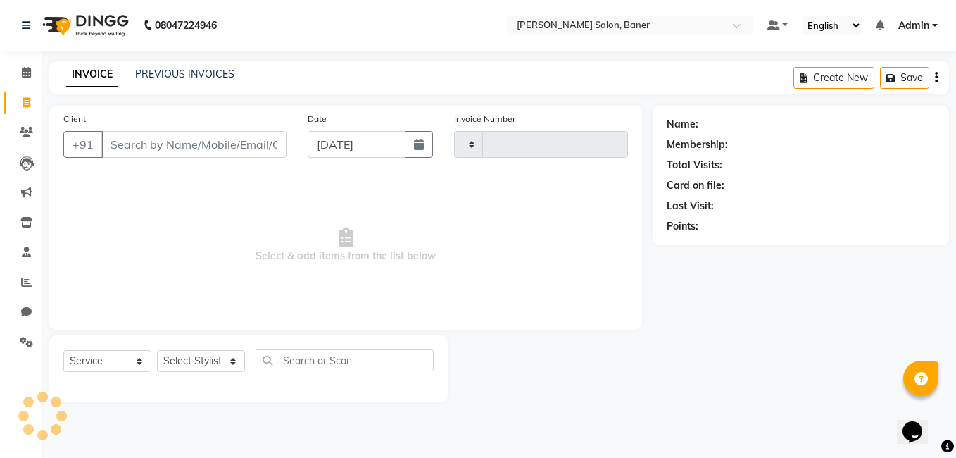
type input "3373"
select select "7115"
click at [194, 152] on input "Client" at bounding box center [193, 144] width 185 height 27
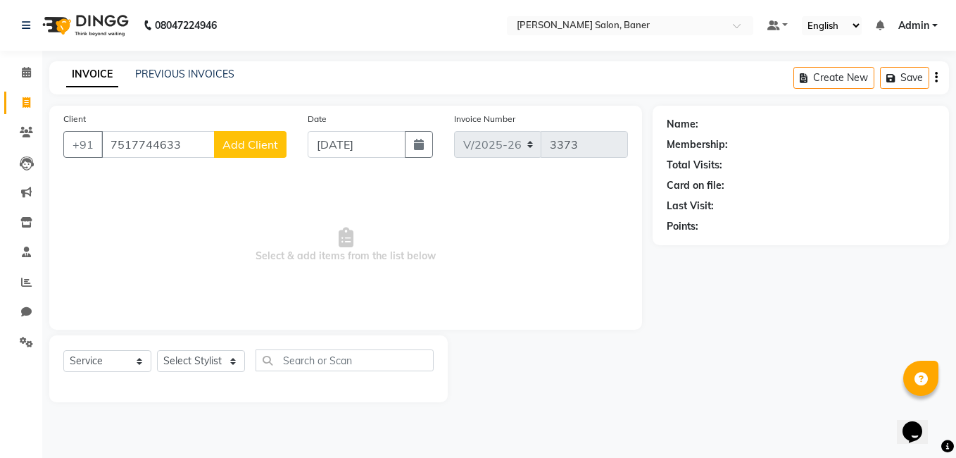
type input "7517744633"
click at [251, 145] on span "Add Client" at bounding box center [250, 144] width 56 height 14
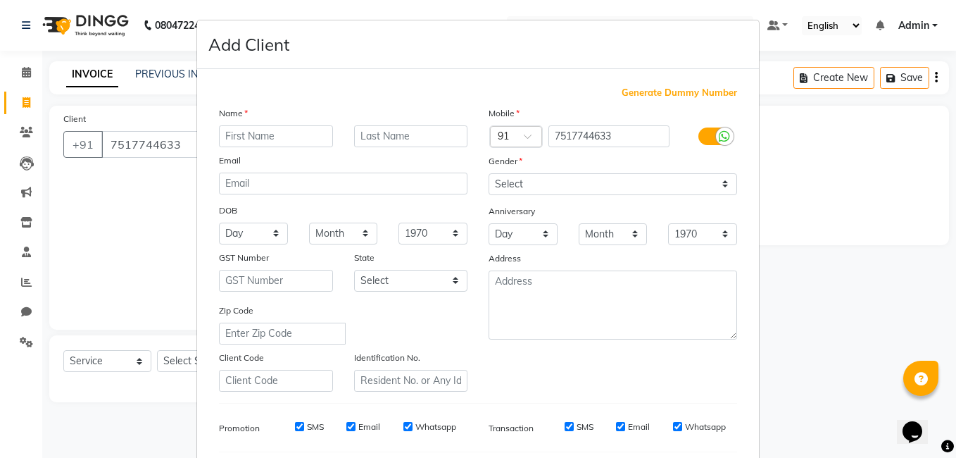
click at [122, 204] on ngb-modal-window "Add Client Generate Dummy Number Name Email DOB Day 01 02 03 04 05 06 07 08 09 …" at bounding box center [478, 229] width 956 height 458
click at [253, 132] on input "text" at bounding box center [276, 136] width 114 height 22
type input "m"
type input "Manisha"
click at [556, 175] on select "Select [DEMOGRAPHIC_DATA] [DEMOGRAPHIC_DATA] Other Prefer Not To Say" at bounding box center [613, 184] width 249 height 22
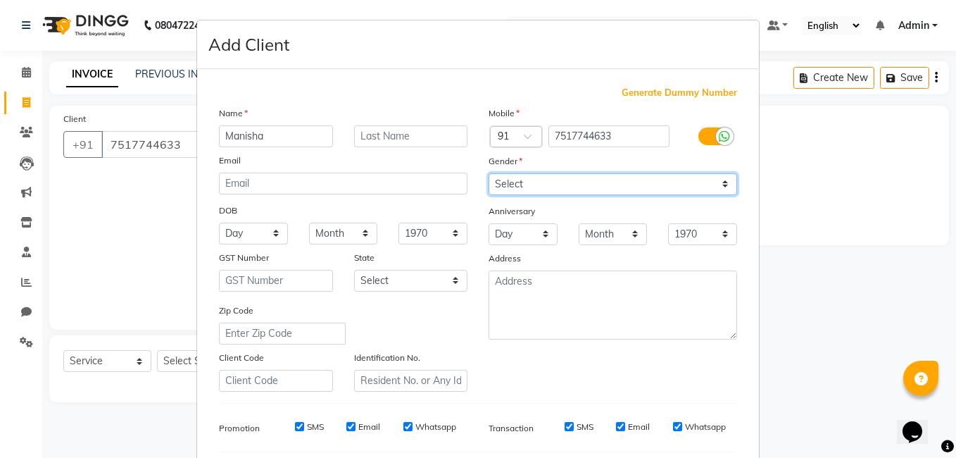
select select "[DEMOGRAPHIC_DATA]"
click at [489, 173] on select "Select [DEMOGRAPHIC_DATA] [DEMOGRAPHIC_DATA] Other Prefer Not To Say" at bounding box center [613, 184] width 249 height 22
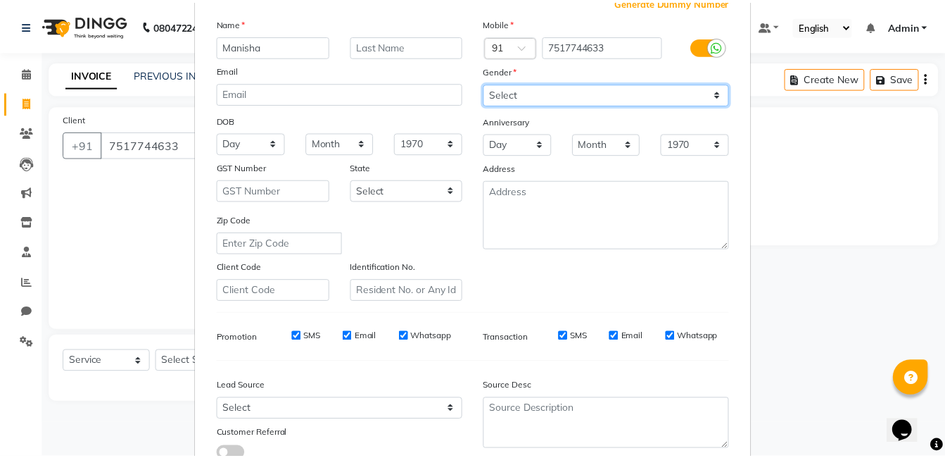
scroll to position [192, 0]
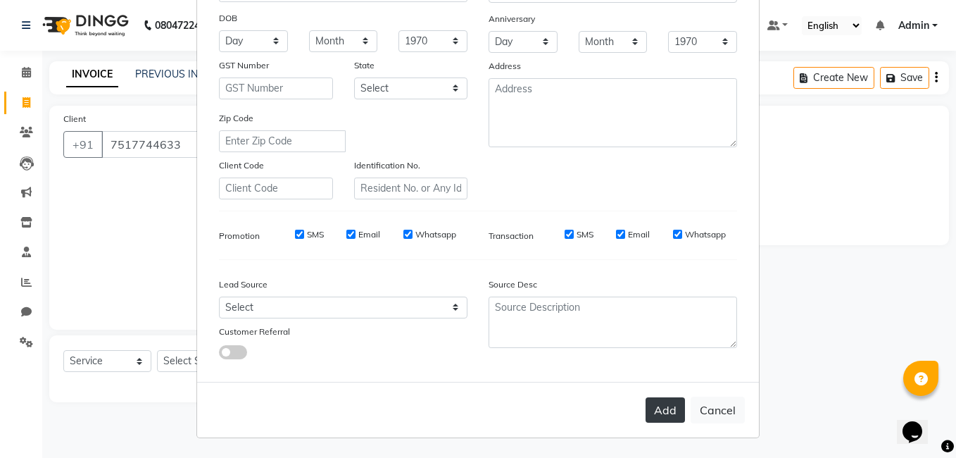
click at [662, 418] on button "Add" at bounding box center [665, 409] width 39 height 25
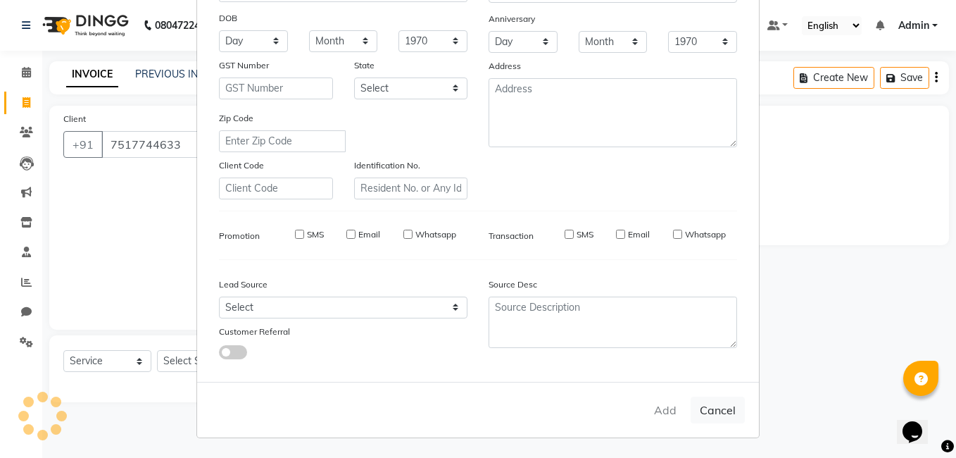
select select
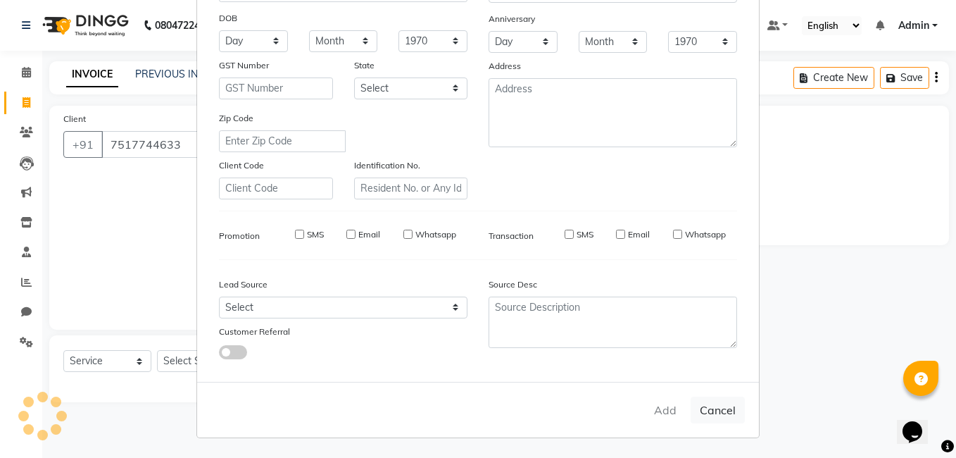
select select
checkbox input "false"
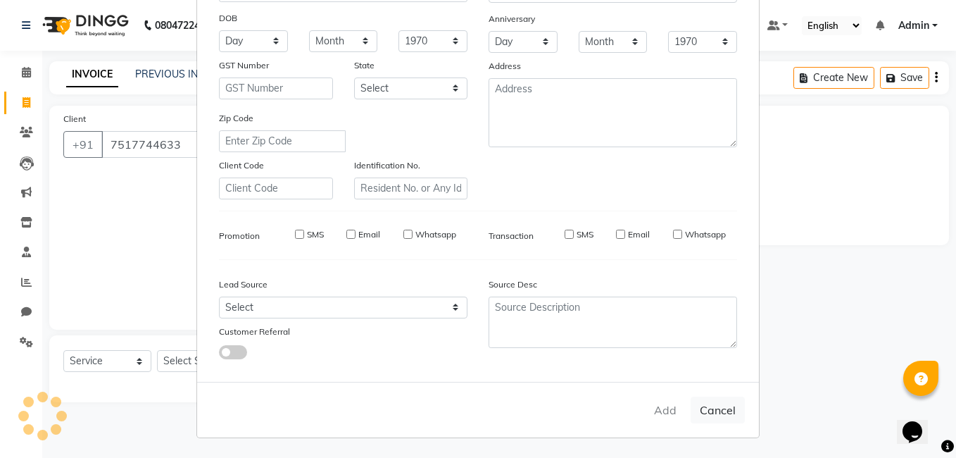
checkbox input "false"
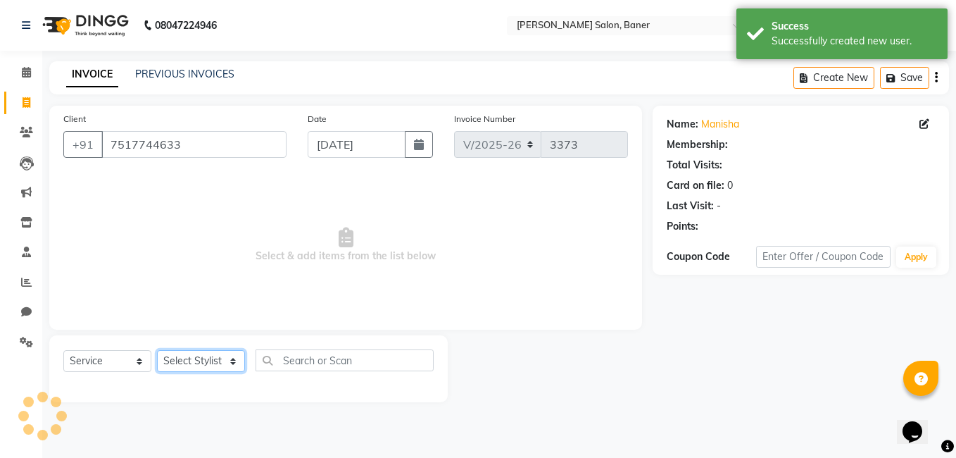
click at [191, 358] on select "Select Stylist Admin [PERSON_NAME] Jabaaz [PERSON_NAME] [PERSON_NAME] [PERSON_N…" at bounding box center [201, 361] width 88 height 22
select select "90534"
click at [157, 350] on select "Select Stylist Admin [PERSON_NAME] Jabaaz [PERSON_NAME] [PERSON_NAME] [PERSON_N…" at bounding box center [201, 361] width 88 height 22
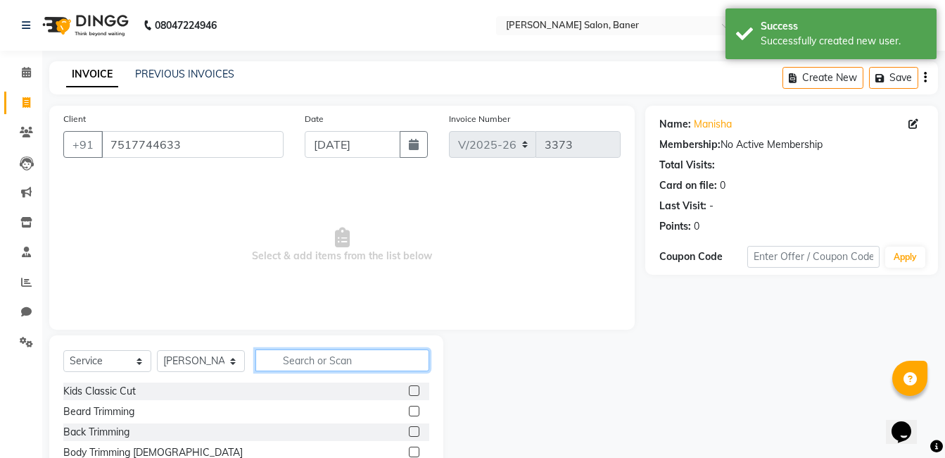
click at [364, 361] on input "text" at bounding box center [343, 360] width 174 height 22
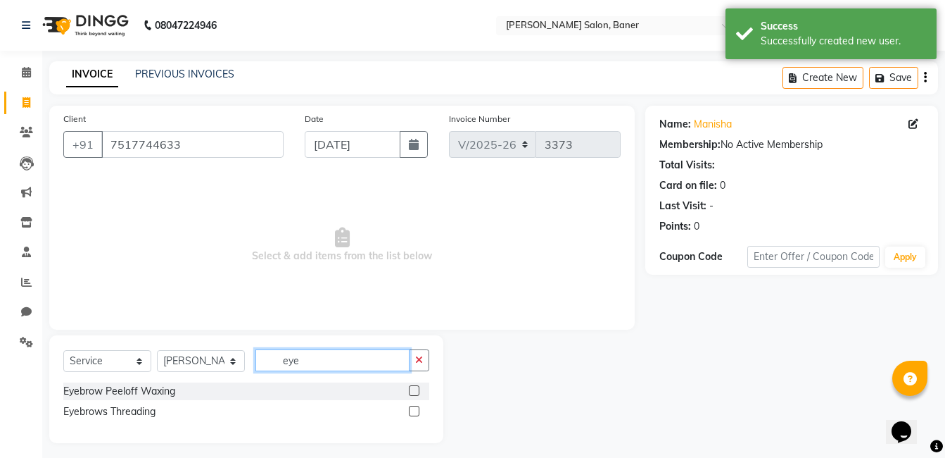
type input "eye"
click at [413, 405] on label at bounding box center [414, 410] width 11 height 11
click at [413, 407] on input "checkbox" at bounding box center [413, 411] width 9 height 9
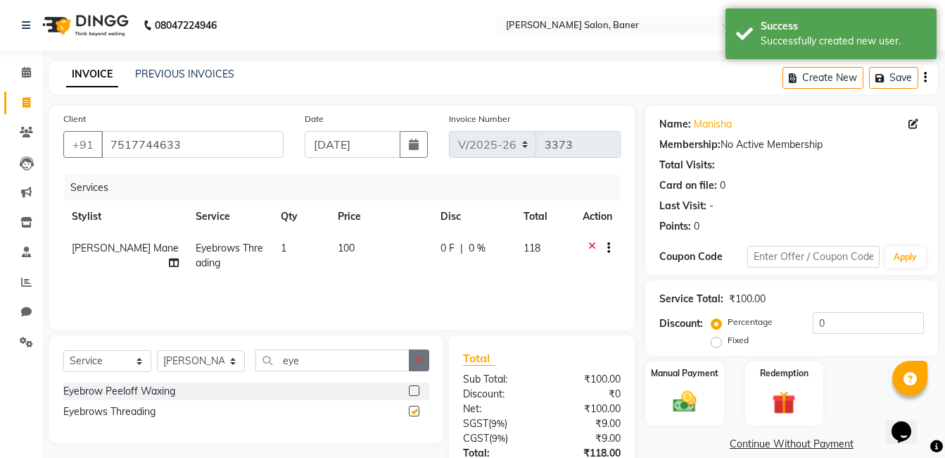
checkbox input "false"
click at [421, 360] on icon "button" at bounding box center [419, 360] width 8 height 10
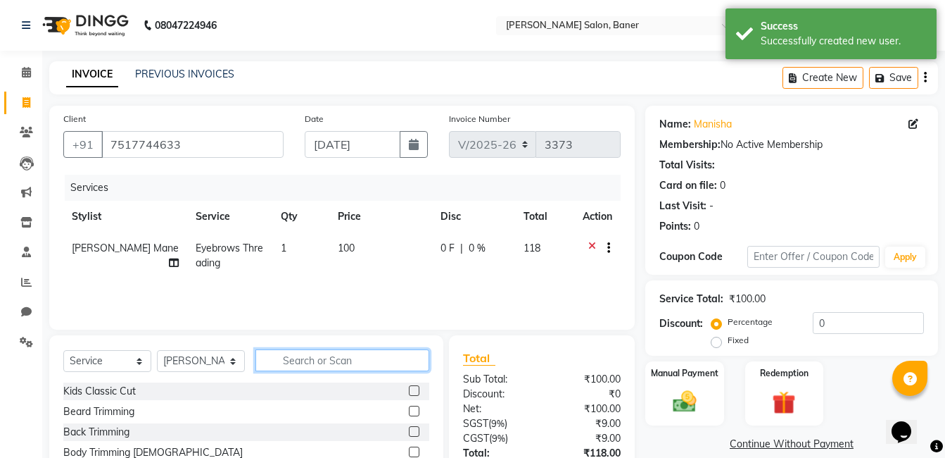
click at [366, 360] on input "text" at bounding box center [343, 360] width 174 height 22
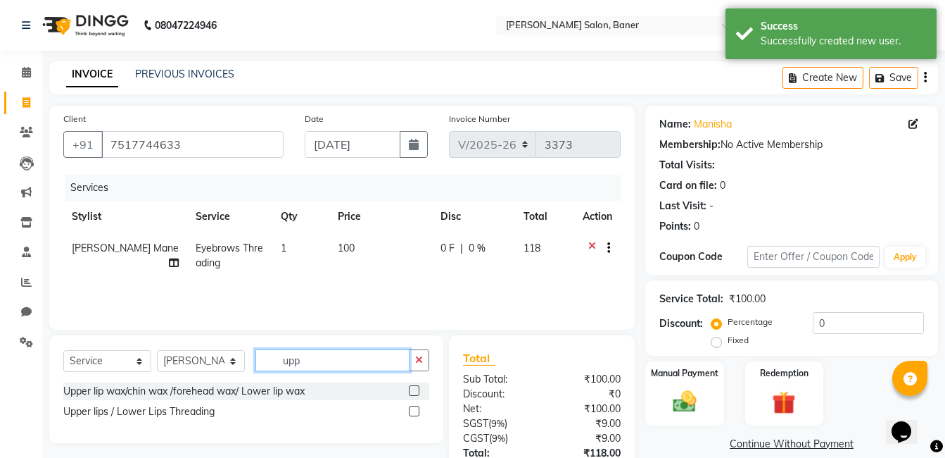
type input "upp"
click at [413, 410] on label at bounding box center [414, 410] width 11 height 11
click at [413, 410] on input "checkbox" at bounding box center [413, 411] width 9 height 9
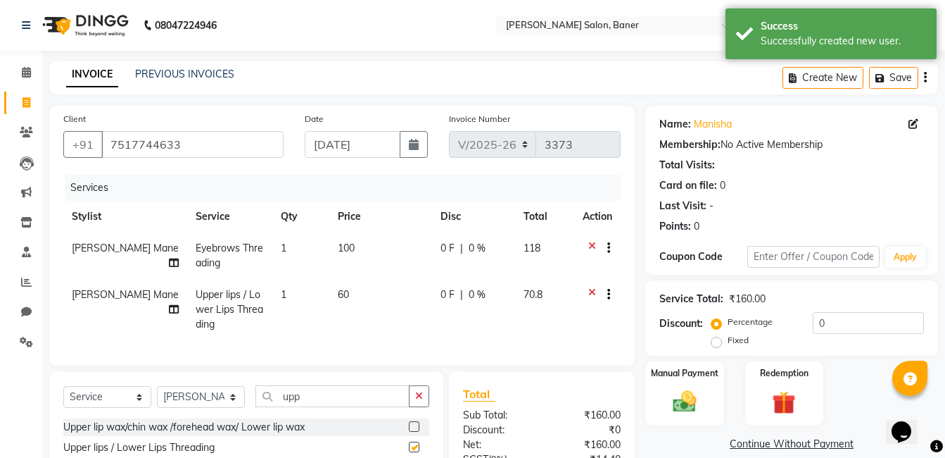
checkbox input "false"
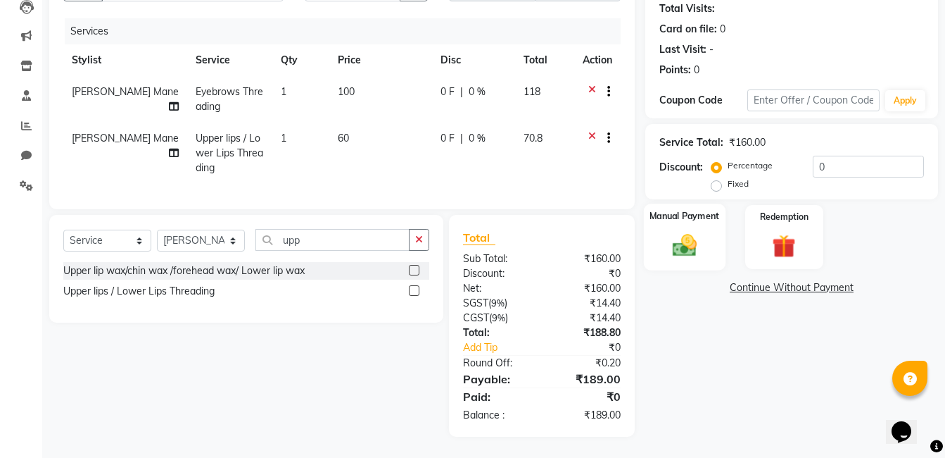
click at [690, 237] on img at bounding box center [684, 245] width 39 height 28
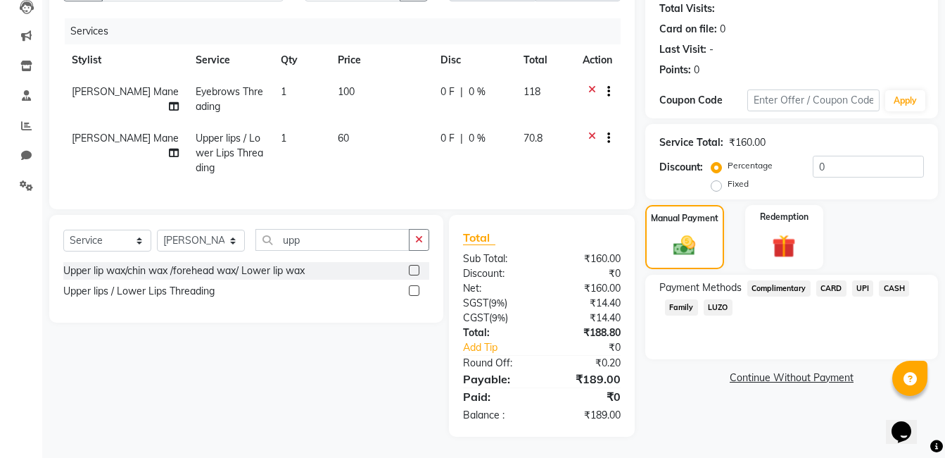
click at [866, 282] on span "UPI" at bounding box center [864, 288] width 22 height 16
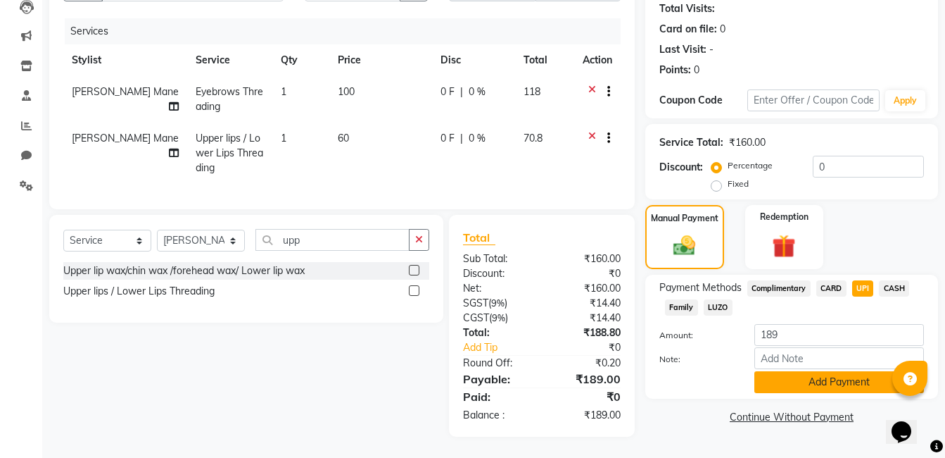
click at [850, 371] on button "Add Payment" at bounding box center [840, 382] width 170 height 22
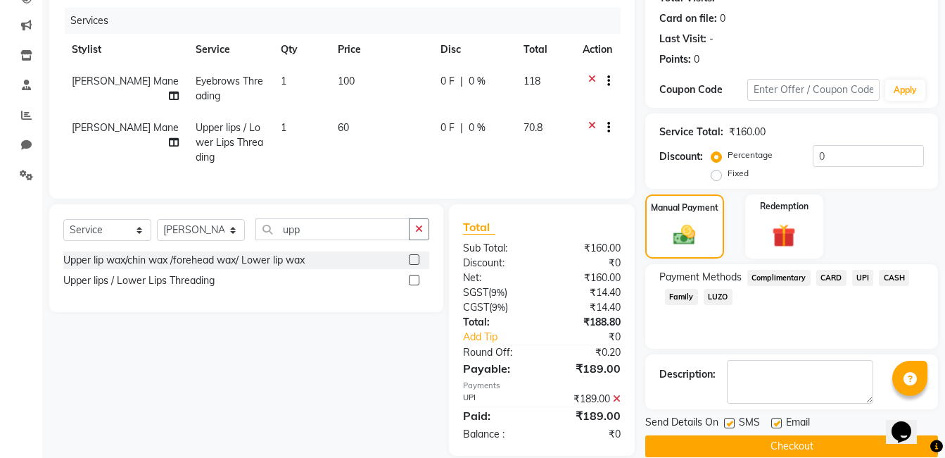
click at [810, 447] on button "Checkout" at bounding box center [792, 446] width 293 height 22
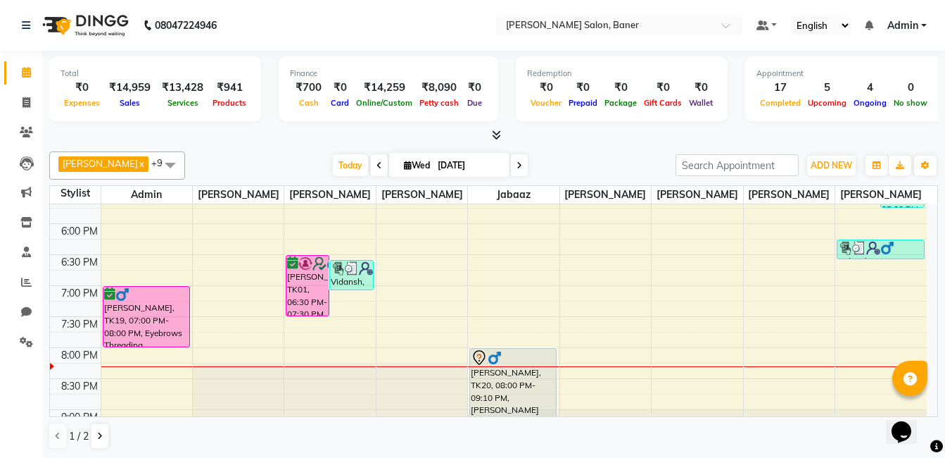
scroll to position [537, 0]
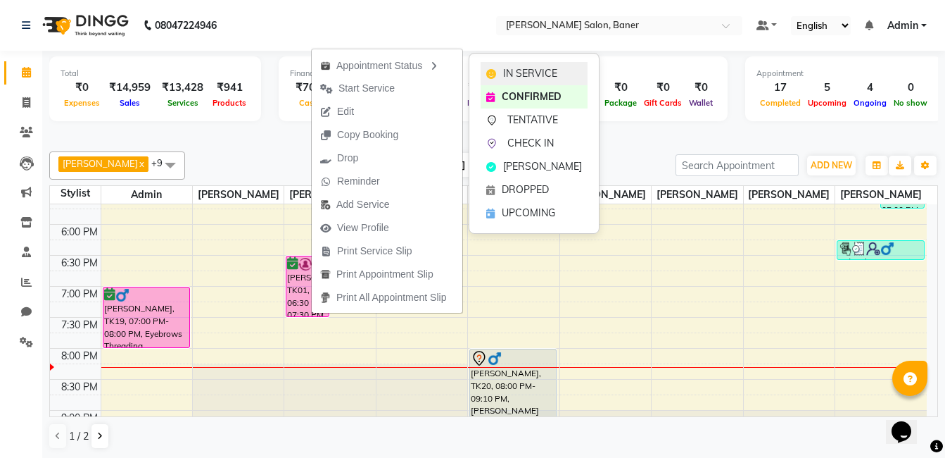
click at [497, 75] on div "IN SERVICE" at bounding box center [534, 73] width 107 height 23
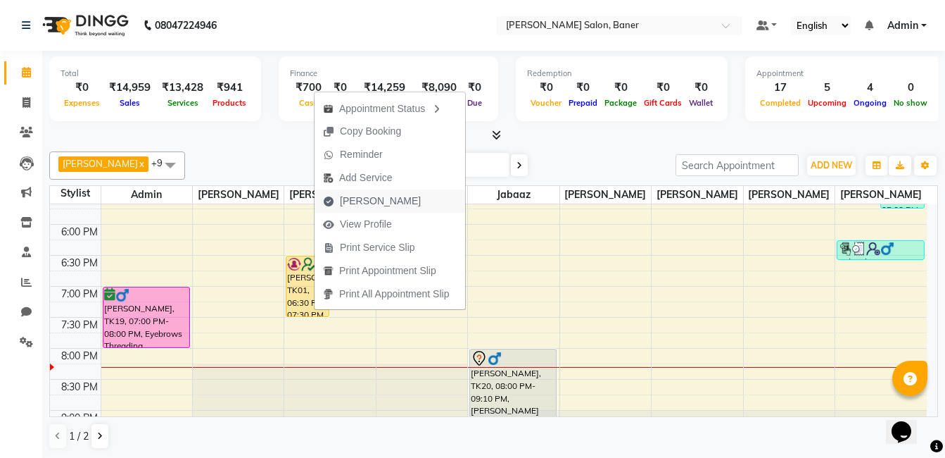
click at [401, 192] on button "Mark Done" at bounding box center [390, 200] width 151 height 23
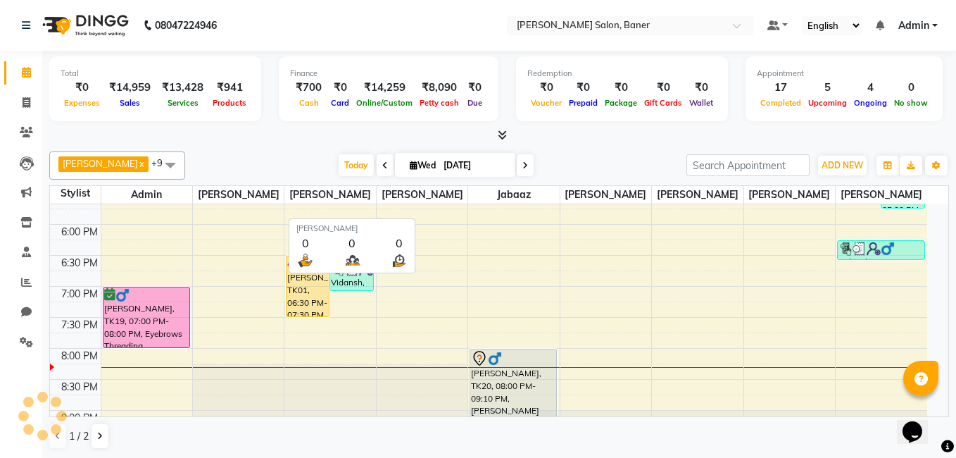
select select "service"
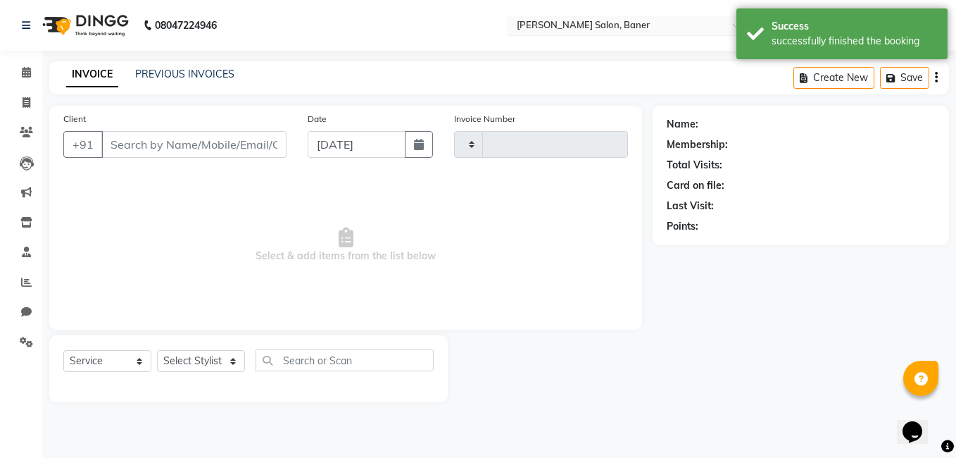
type input "3371"
select select "7115"
type input "9819287190"
select select "60256"
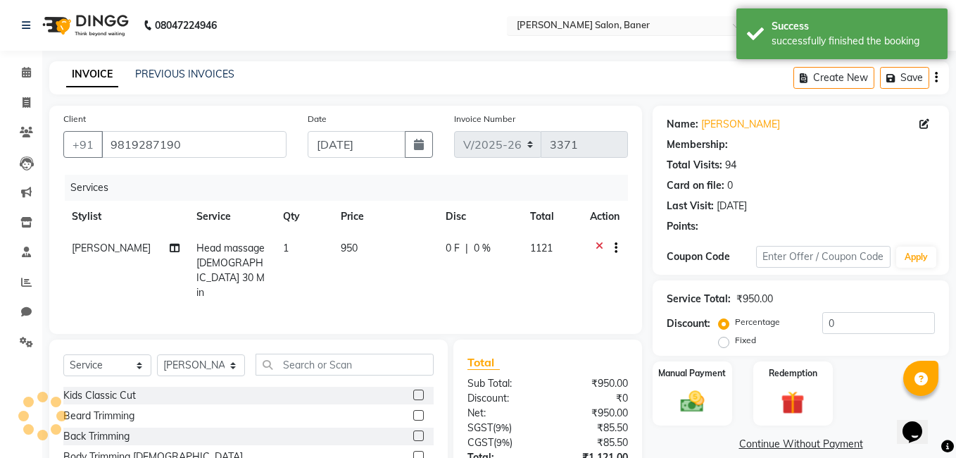
type input "20"
select select "1: Object"
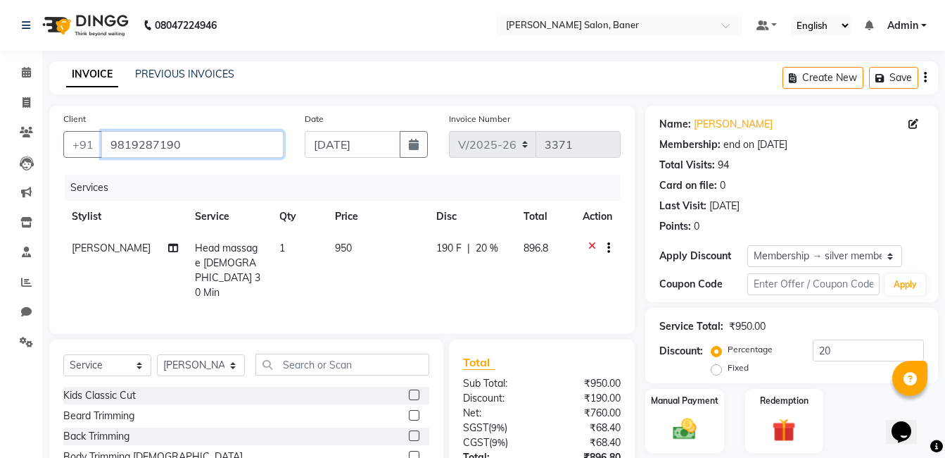
click at [209, 148] on input "9819287190" at bounding box center [192, 144] width 182 height 27
